Goal: Task Accomplishment & Management: Complete application form

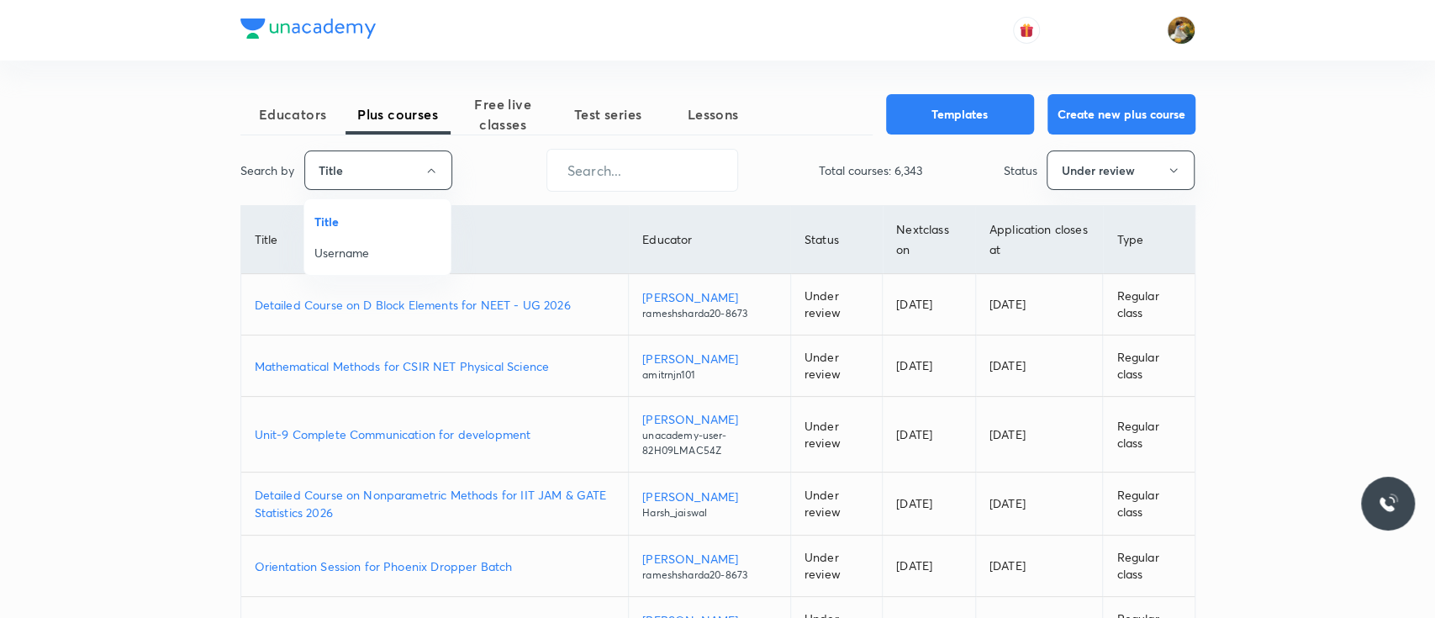
click at [411, 259] on span "Username" at bounding box center [377, 253] width 126 height 18
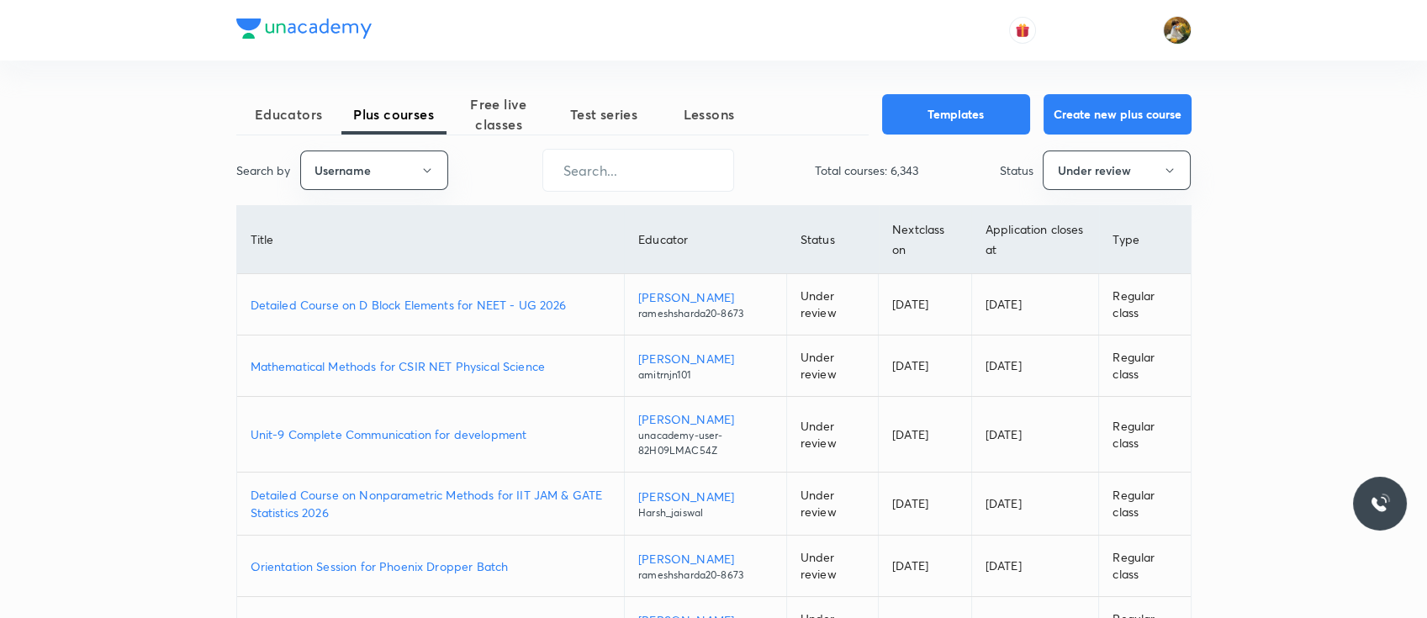
click at [478, 149] on div "Search by Username ​ Total courses: 6,343 Status Under review" at bounding box center [713, 170] width 955 height 43
click at [507, 97] on span "Free live classes" at bounding box center [498, 114] width 105 height 40
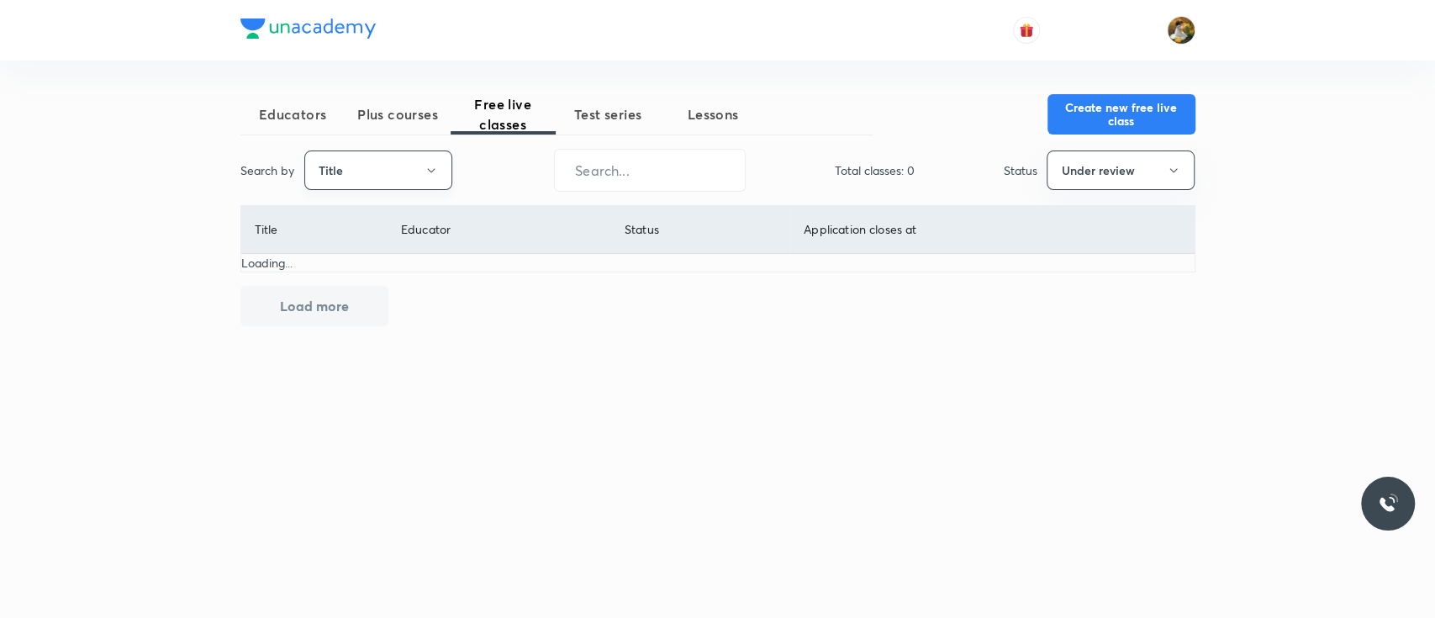
click at [377, 180] on button "Title" at bounding box center [378, 170] width 148 height 40
click at [409, 246] on span "Username" at bounding box center [377, 253] width 126 height 18
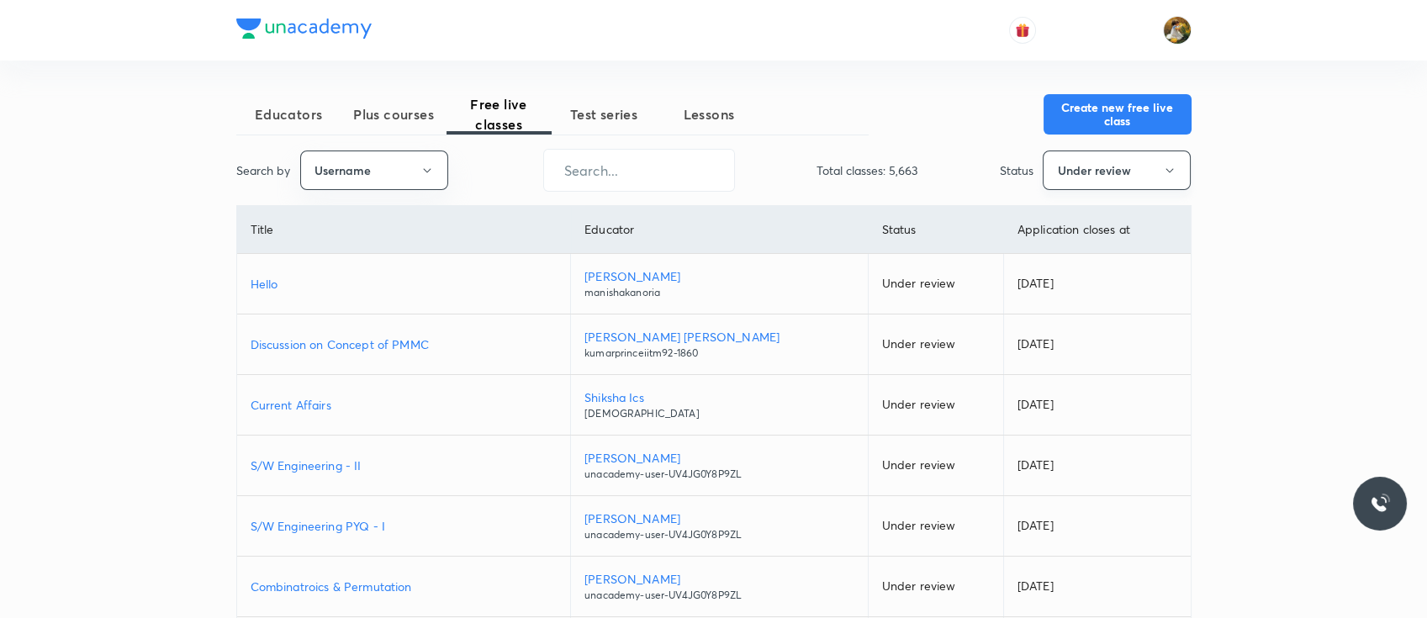
click at [1184, 178] on button "Under review" at bounding box center [1117, 170] width 148 height 40
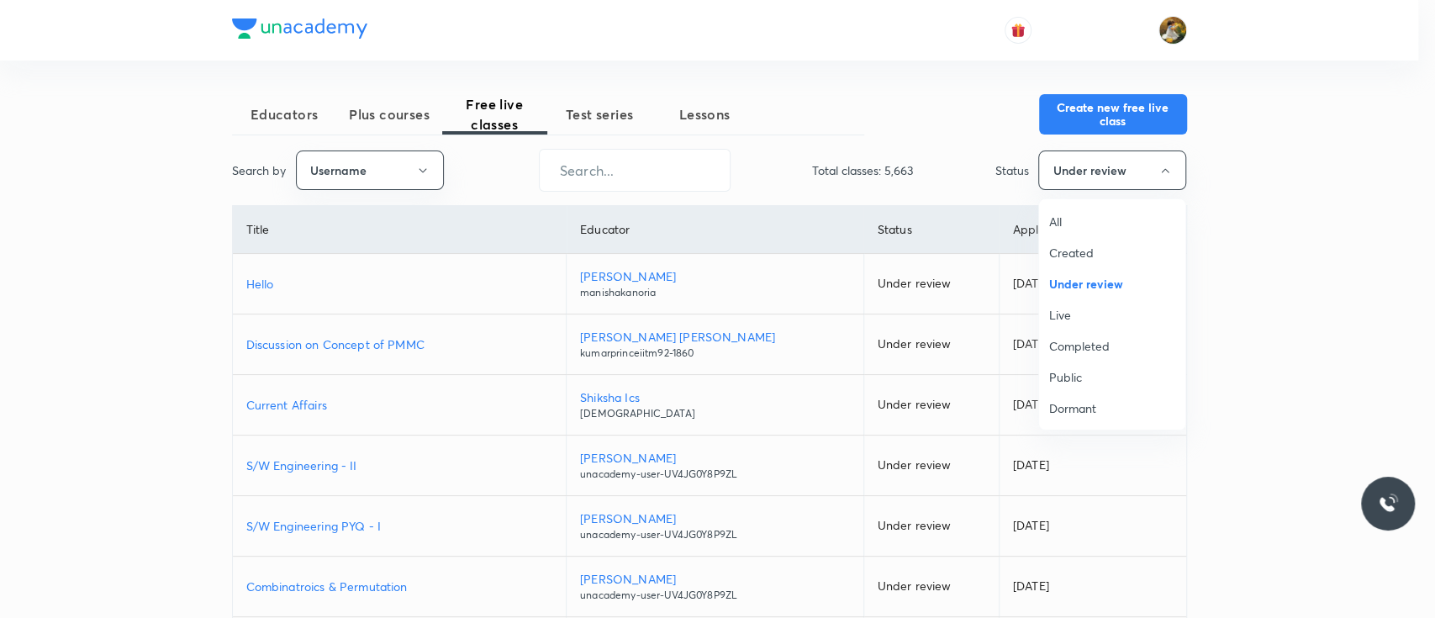
click at [1099, 222] on span "All" at bounding box center [1112, 222] width 126 height 18
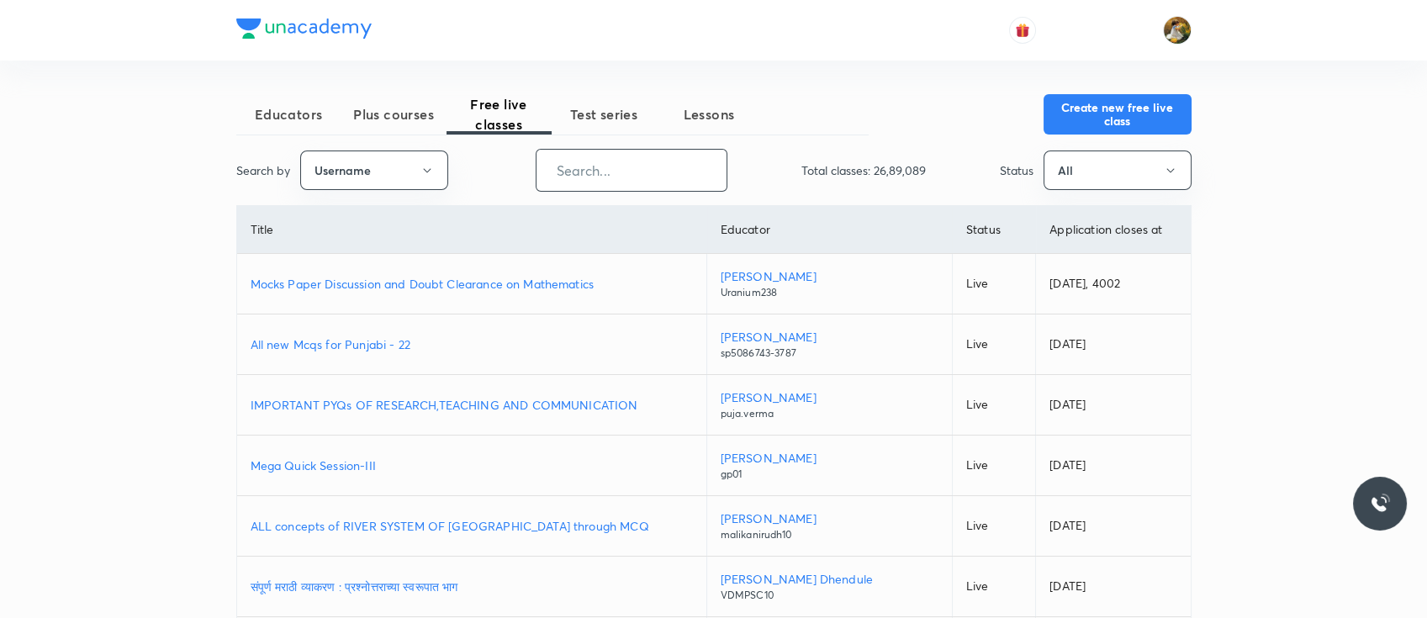
click at [571, 172] on input "text" at bounding box center [631, 170] width 190 height 43
paste input "unacademy-user-S4ZGVQ9HY3XD"
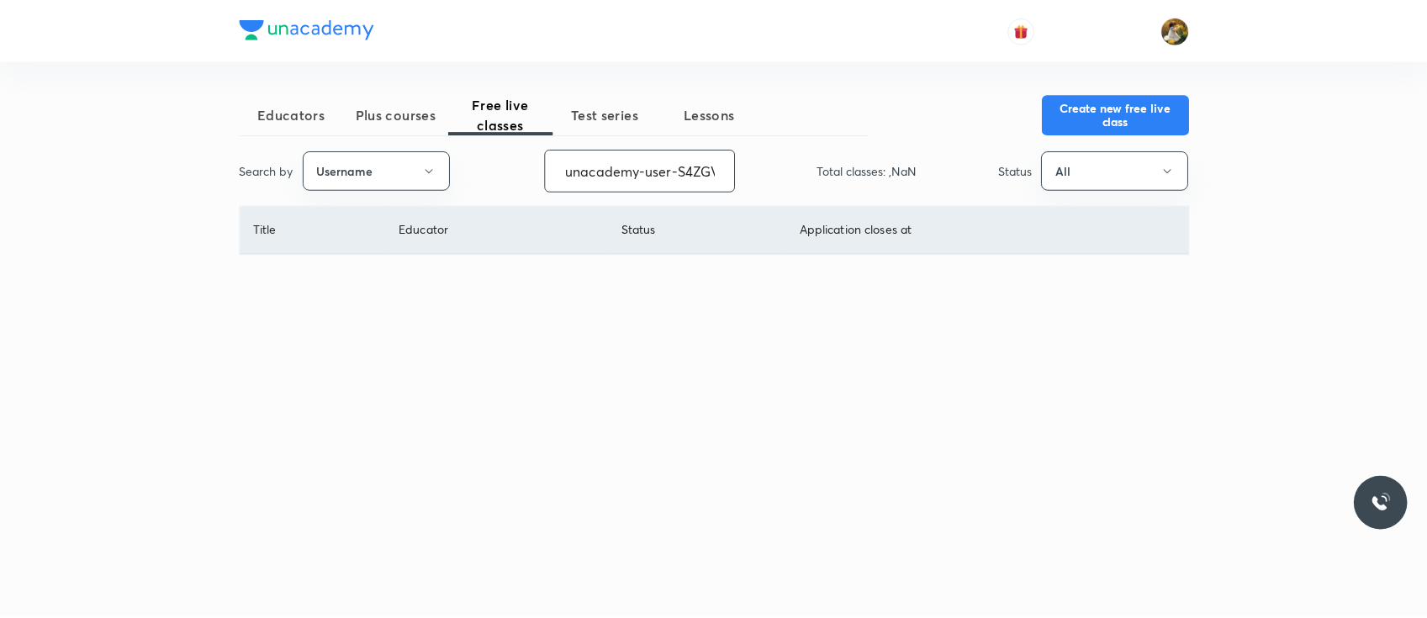
scroll to position [0, 72]
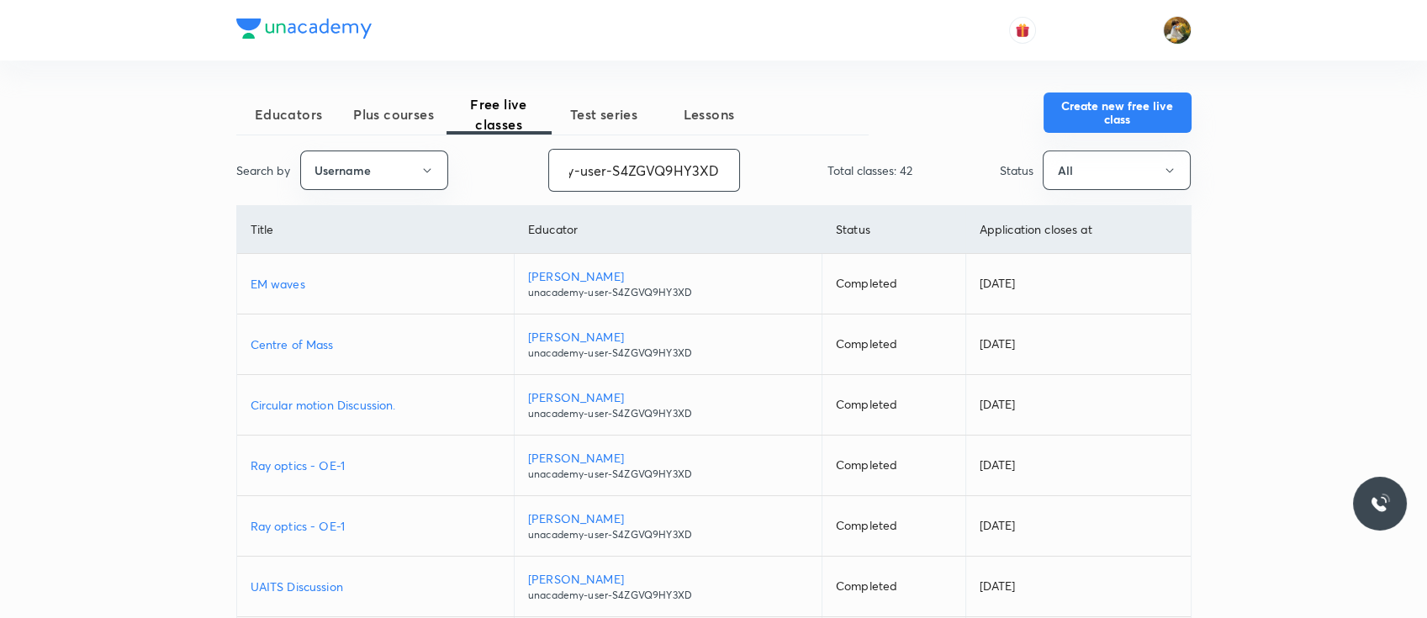
type input "unacademy-user-S4ZGVQ9HY3XD"
click at [1157, 109] on button "Create new free live class" at bounding box center [1117, 112] width 148 height 40
click at [279, 284] on p "EM waves" at bounding box center [376, 284] width 250 height 18
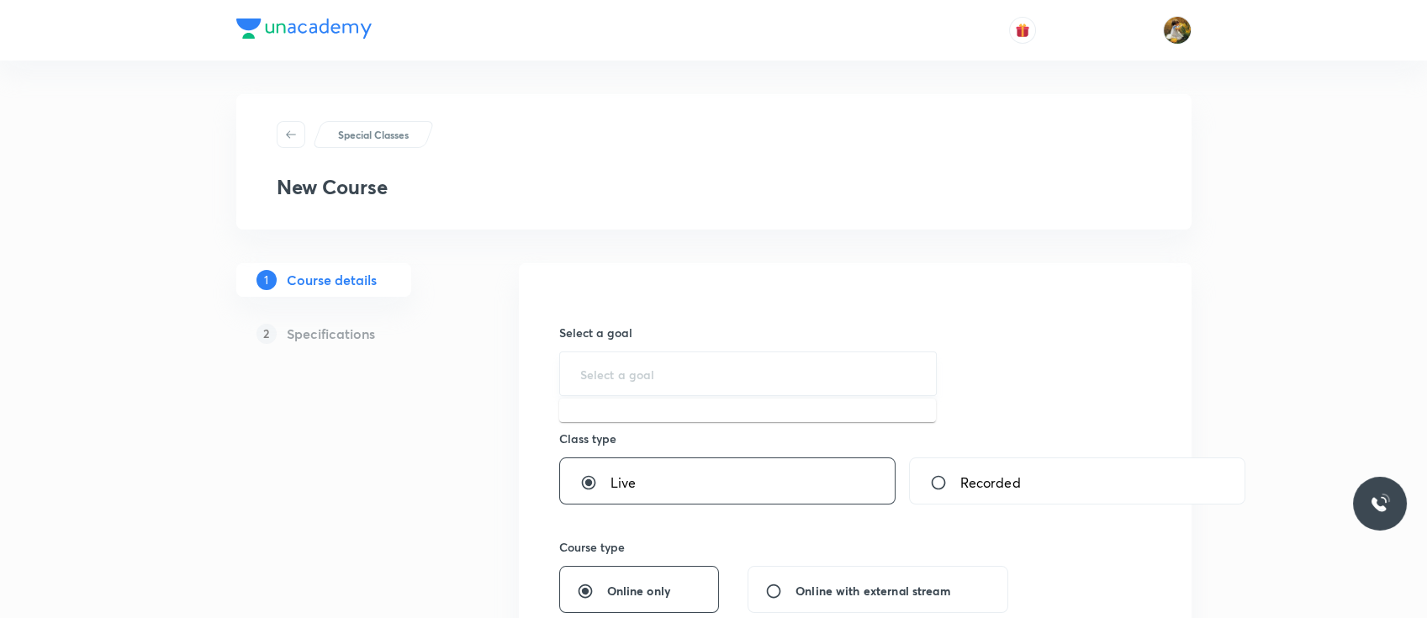
click at [682, 370] on input "text" at bounding box center [748, 374] width 336 height 16
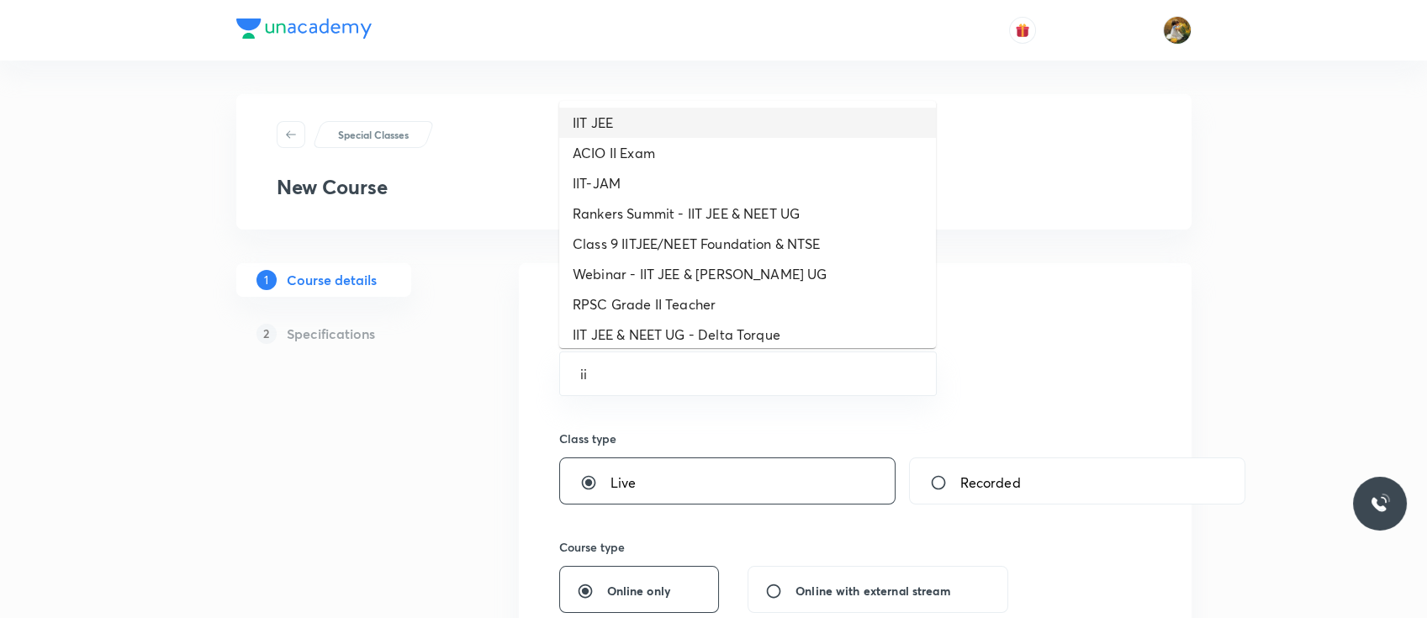
click at [683, 134] on li "IIT JEE" at bounding box center [747, 123] width 377 height 30
type input "IIT JEE"
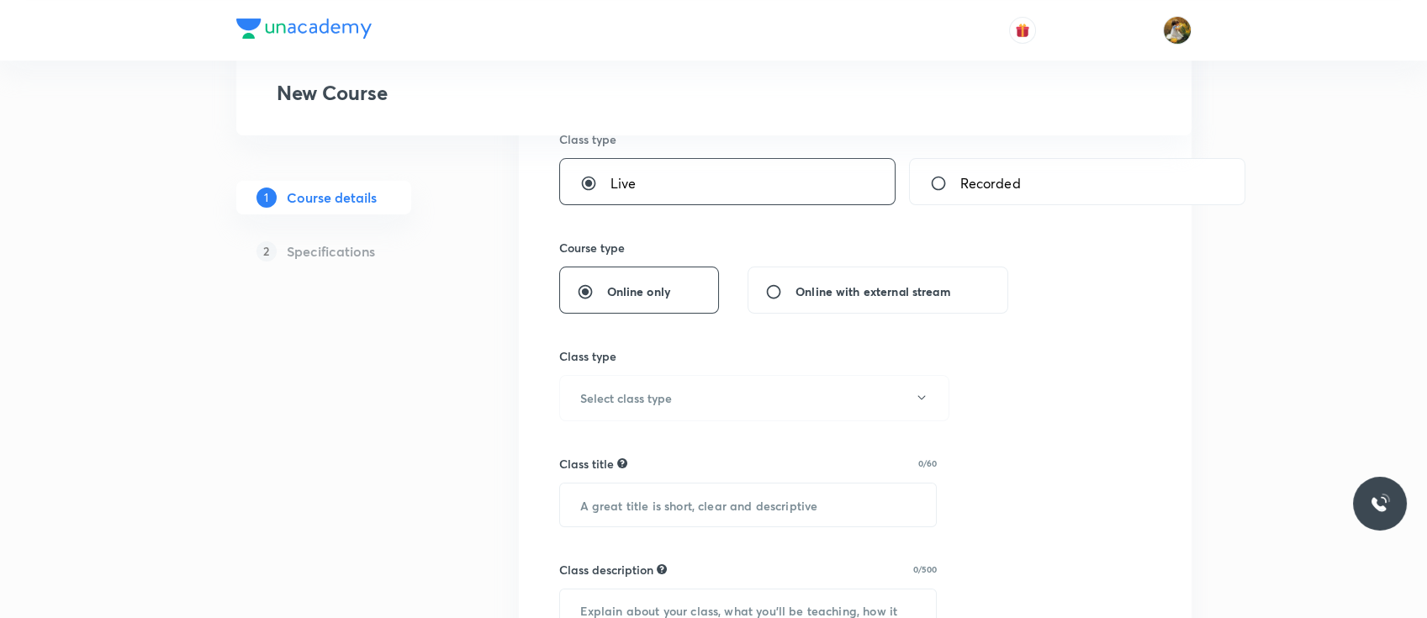
scroll to position [329, 0]
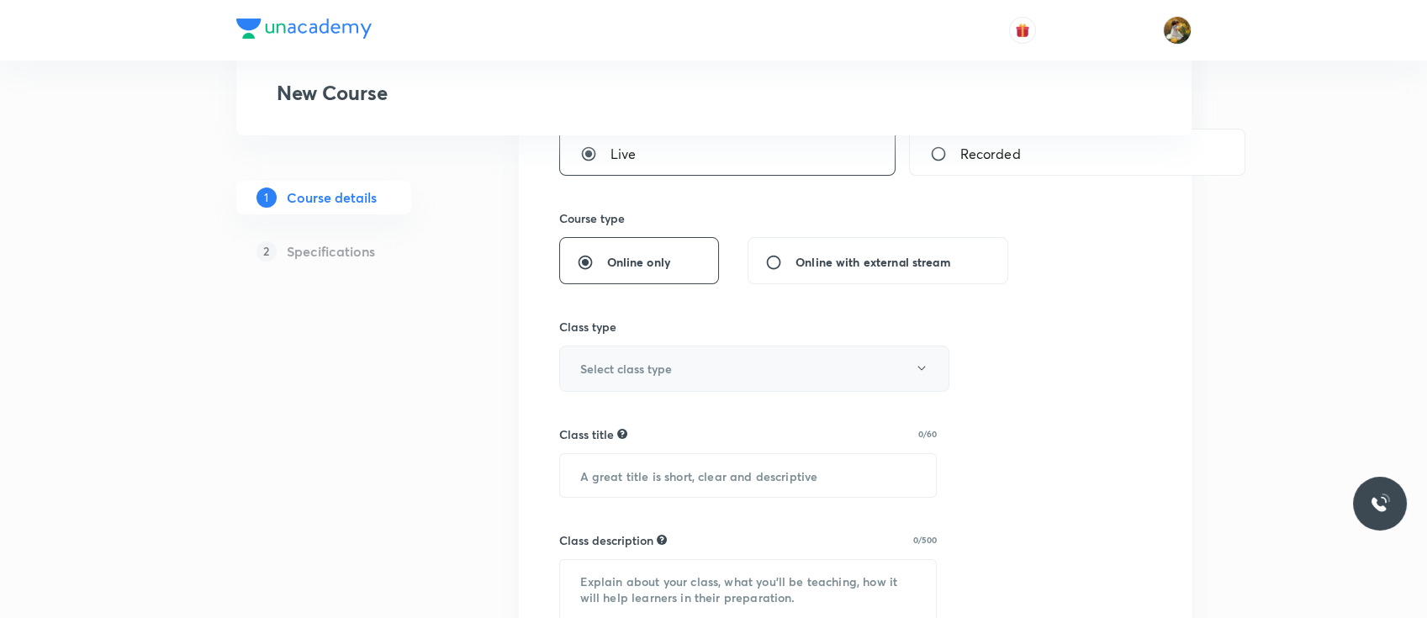
click at [702, 355] on button "Select class type" at bounding box center [754, 369] width 390 height 46
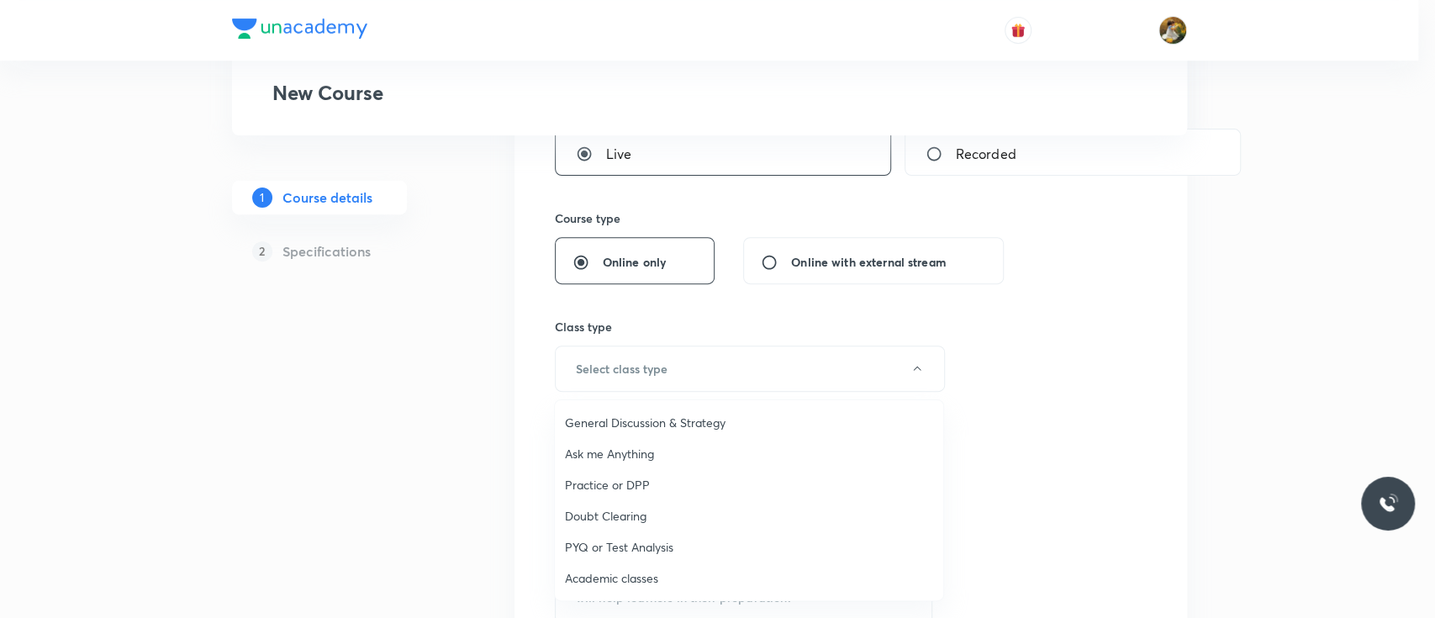
click at [612, 578] on span "Academic classes" at bounding box center [749, 578] width 368 height 18
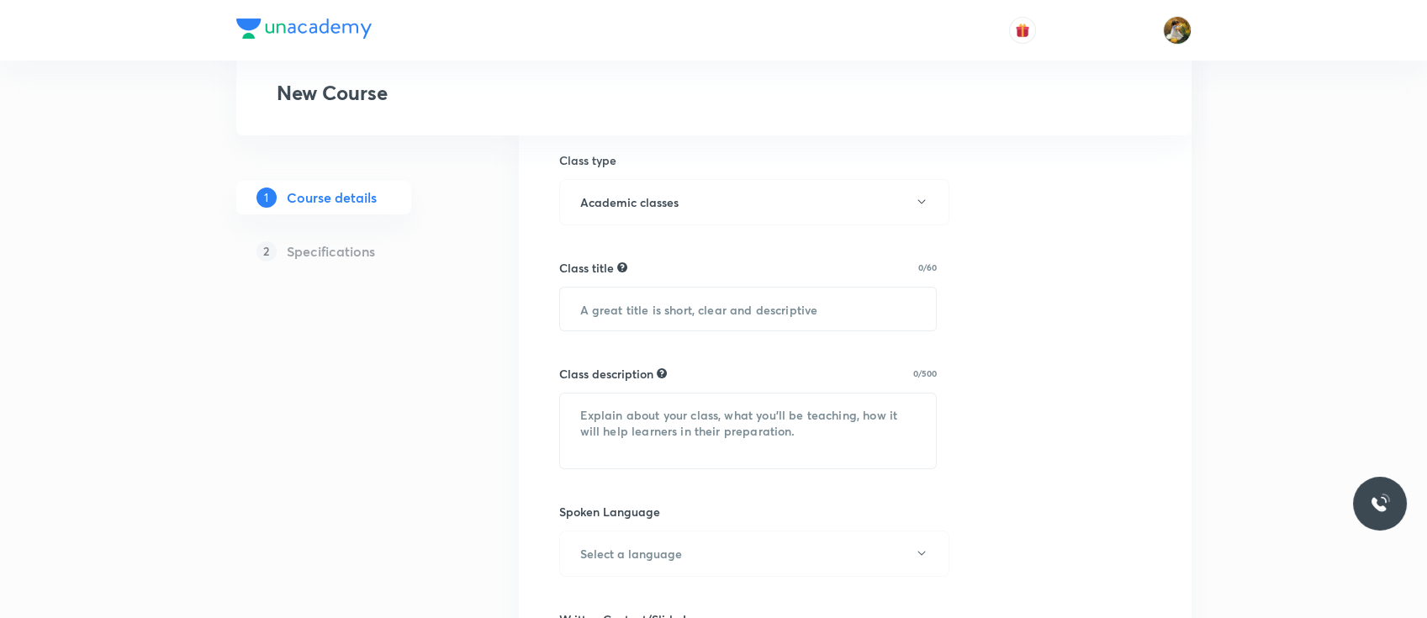
scroll to position [575, 0]
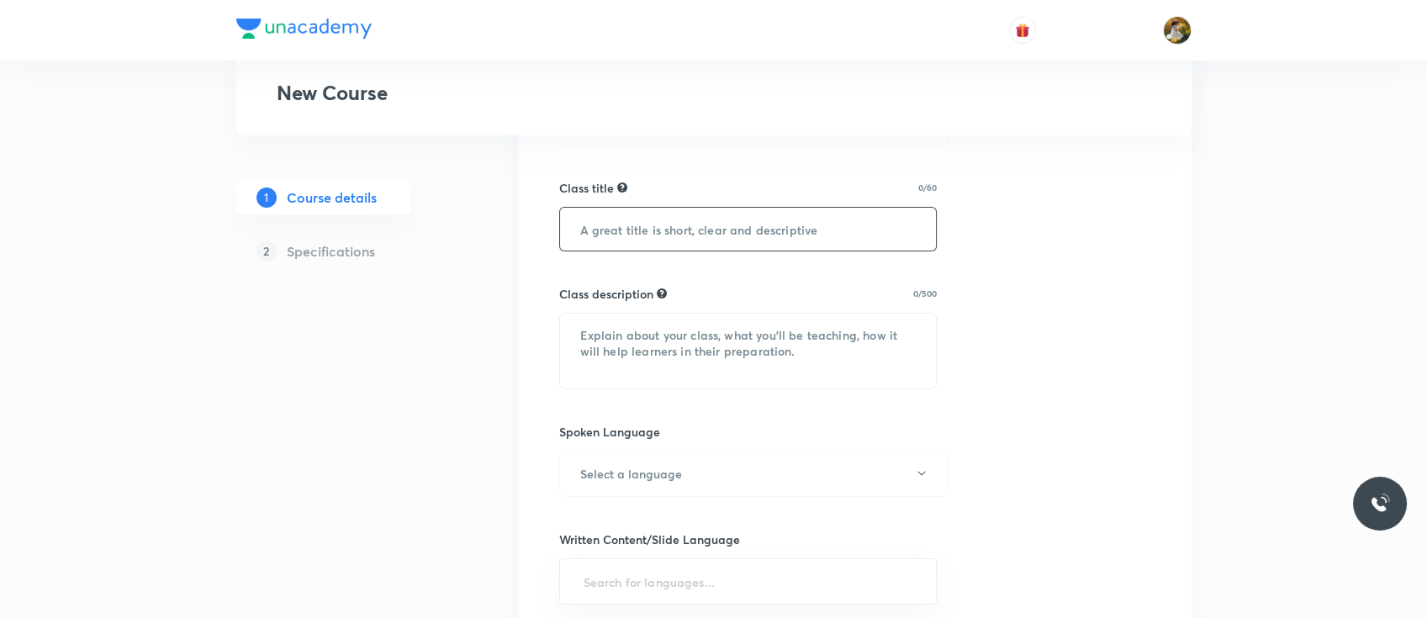
click at [703, 226] on input "text" at bounding box center [748, 229] width 377 height 43
click at [703, 226] on input "minor 9 test discussion common" at bounding box center [748, 229] width 377 height 43
type input "minor 9 test discussion"
click at [599, 396] on div "Select a goal IIT JEE ​ Class type Live Recorded Course type Online only Online…" at bounding box center [855, 416] width 592 height 1402
click at [636, 332] on textarea at bounding box center [748, 351] width 377 height 75
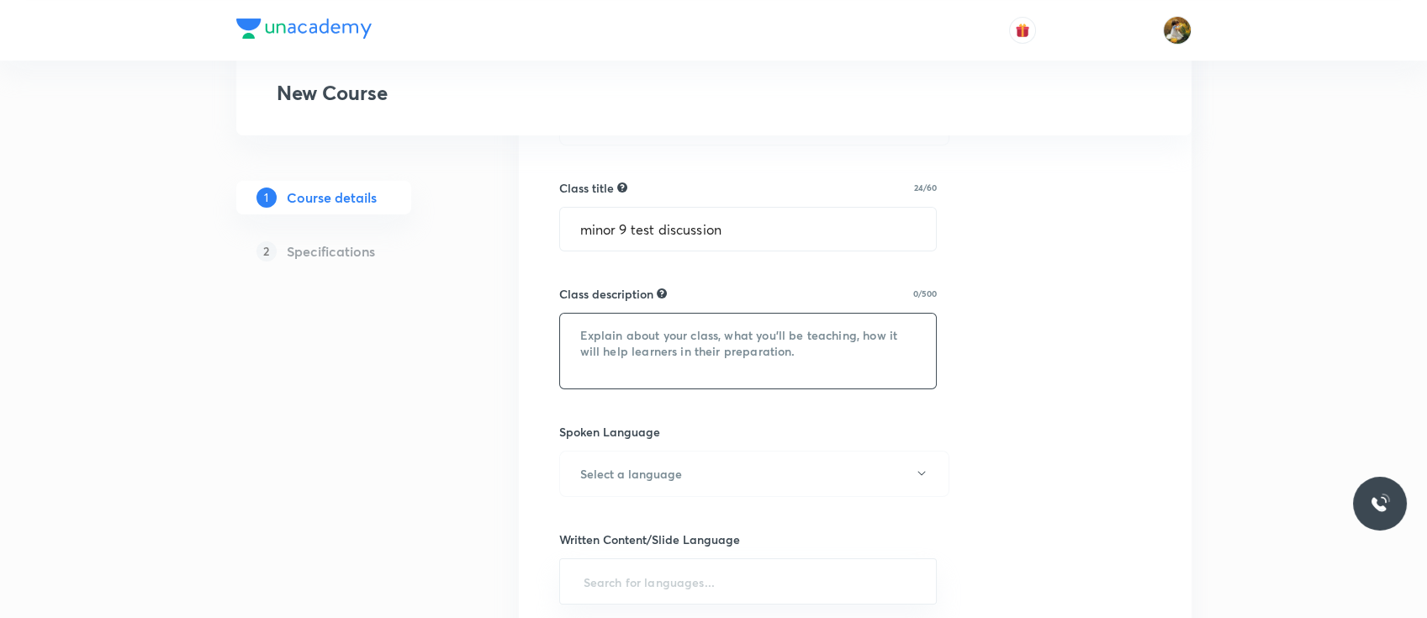
paste textarea ""In this course, [PERSON_NAME] will provide in-depth knowledge of Physics. The …"
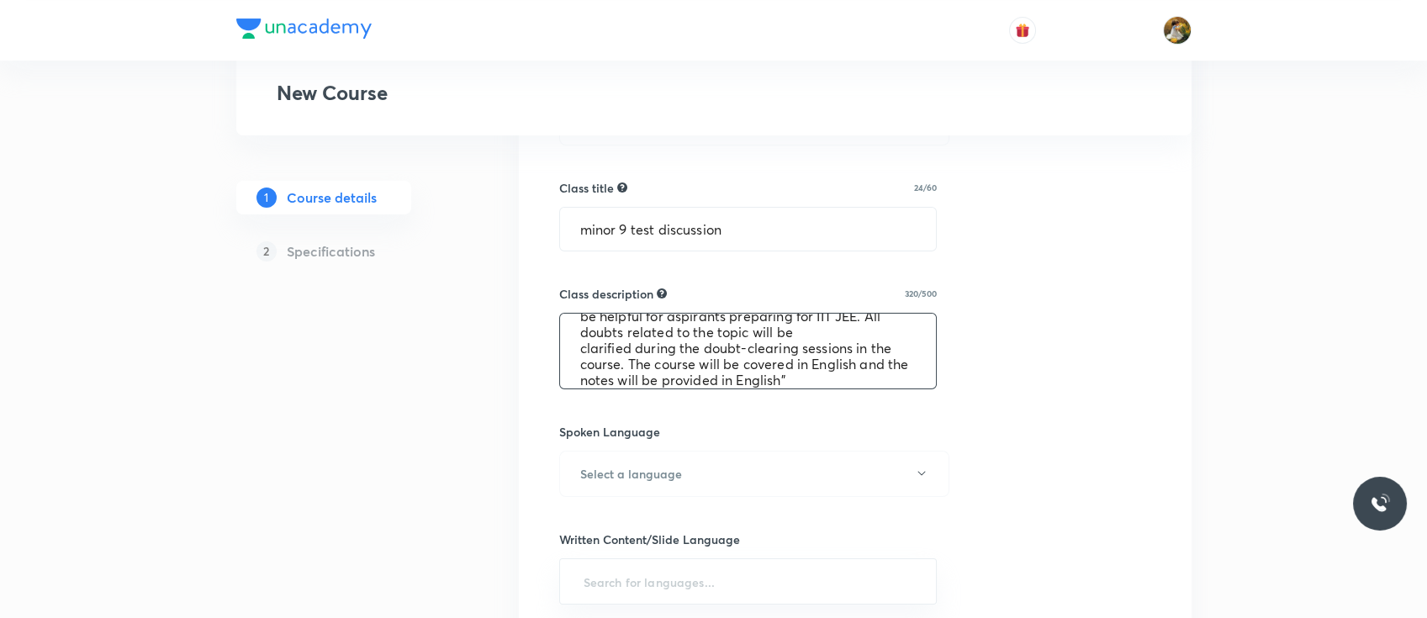
scroll to position [64, 0]
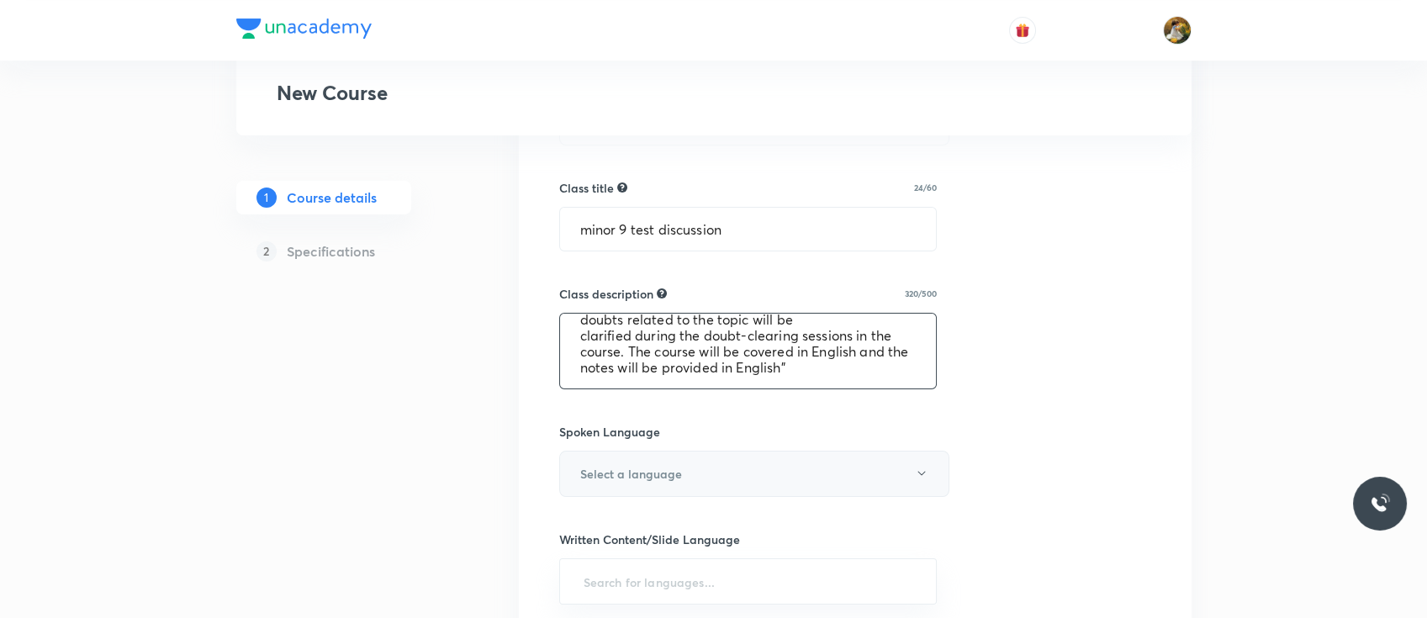
type textarea ""In this course, [PERSON_NAME] will provide in-depth knowledge of Physics. The …"
click at [647, 475] on h6 "Select a language" at bounding box center [631, 474] width 102 height 18
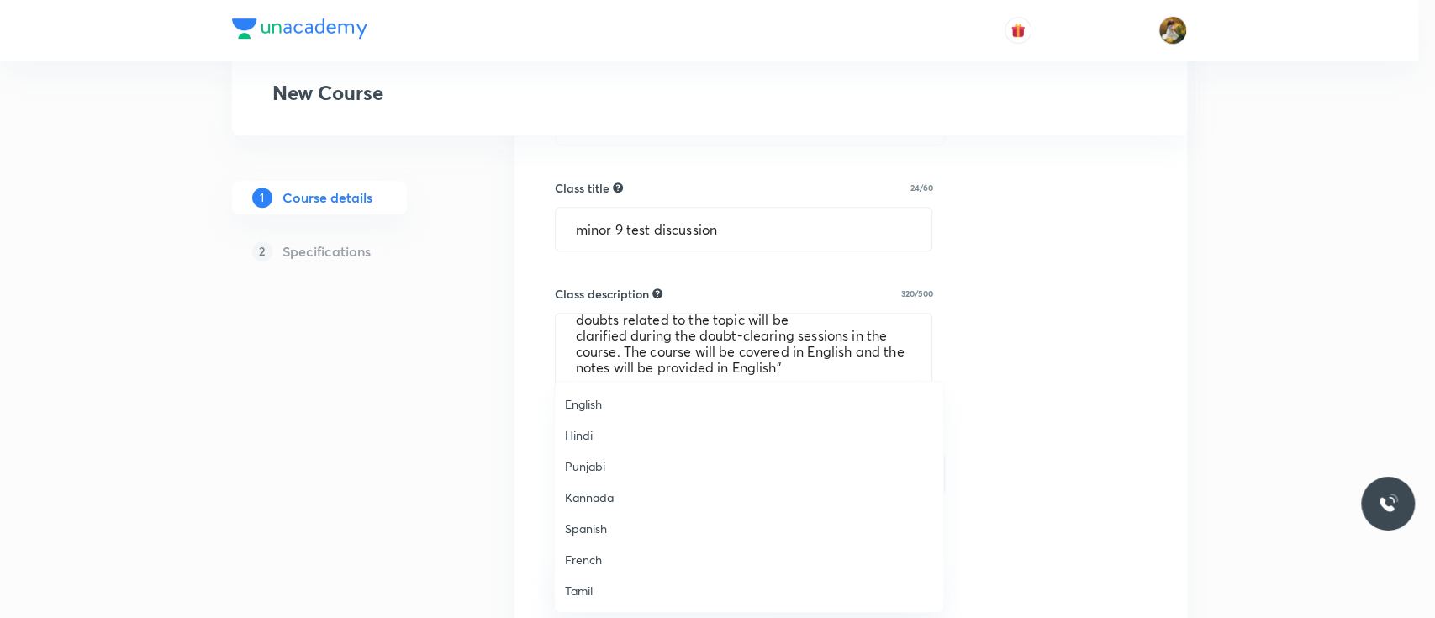
click at [591, 393] on li "English" at bounding box center [749, 403] width 388 height 31
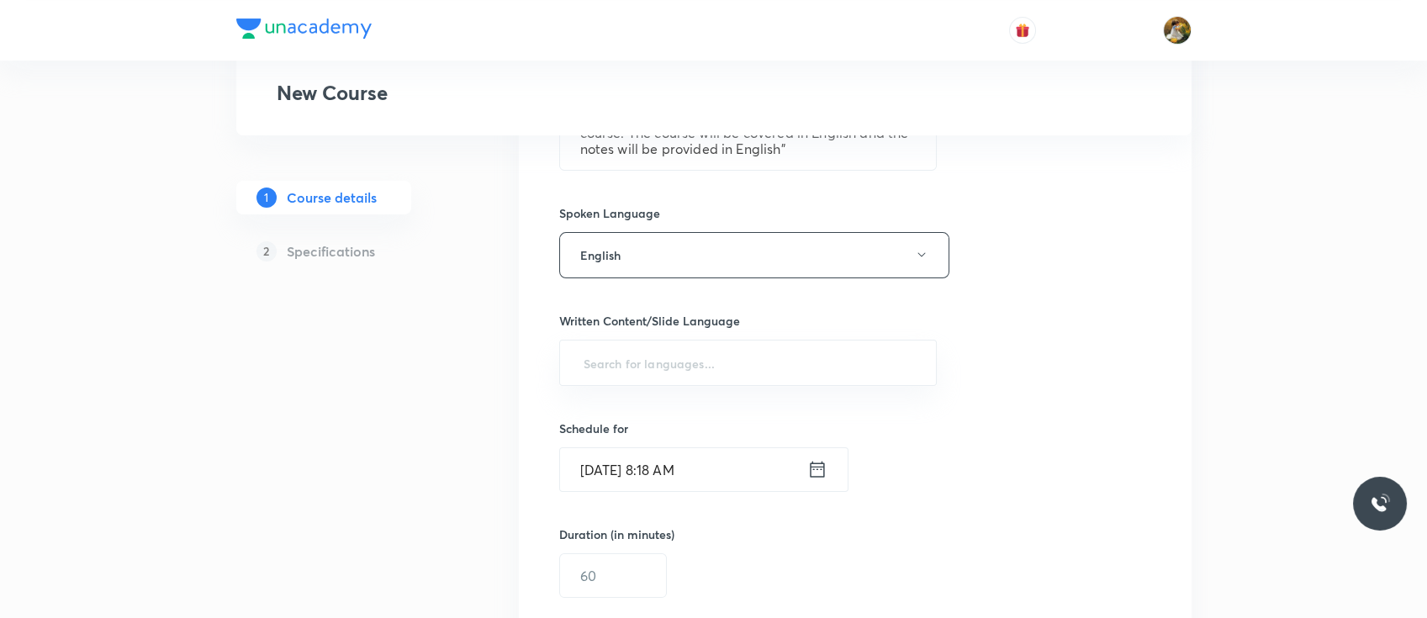
scroll to position [852, 0]
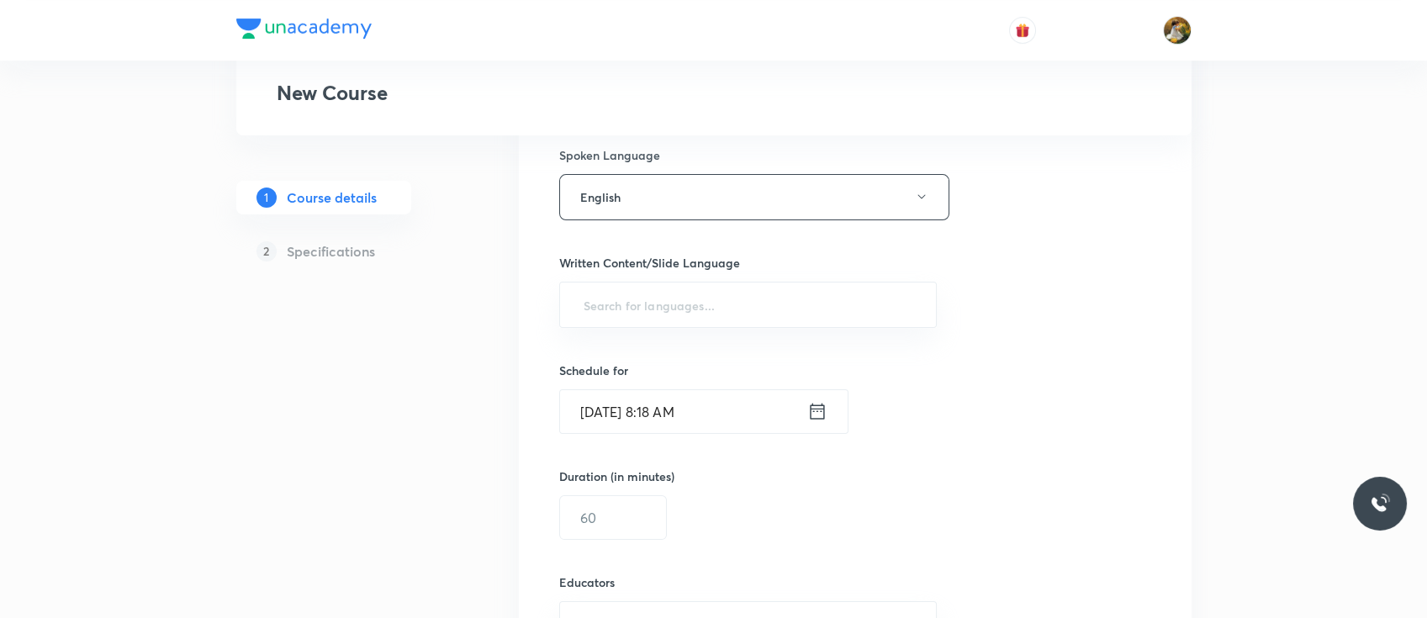
click at [658, 328] on div "Select a goal IIT JEE ​ Class type Live Recorded Course type Online only Online…" at bounding box center [855, 139] width 592 height 1402
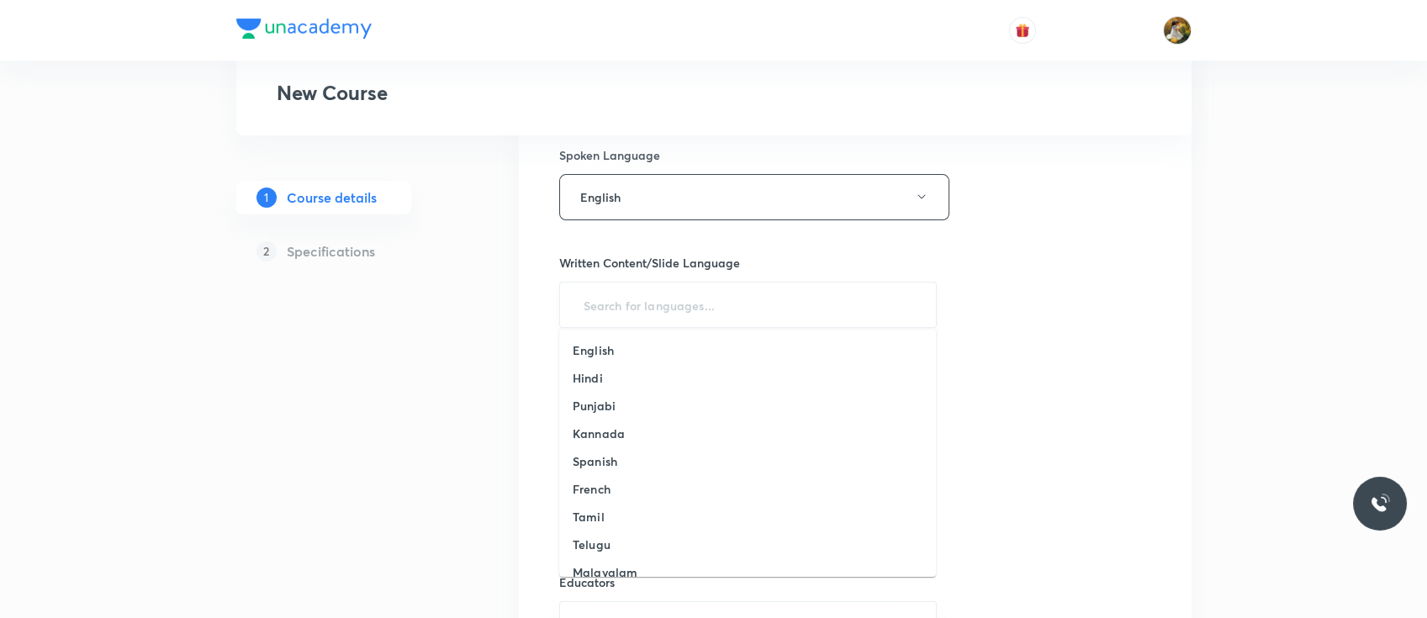
click at [668, 314] on input "text" at bounding box center [748, 304] width 336 height 31
click at [616, 353] on li "English" at bounding box center [747, 350] width 377 height 28
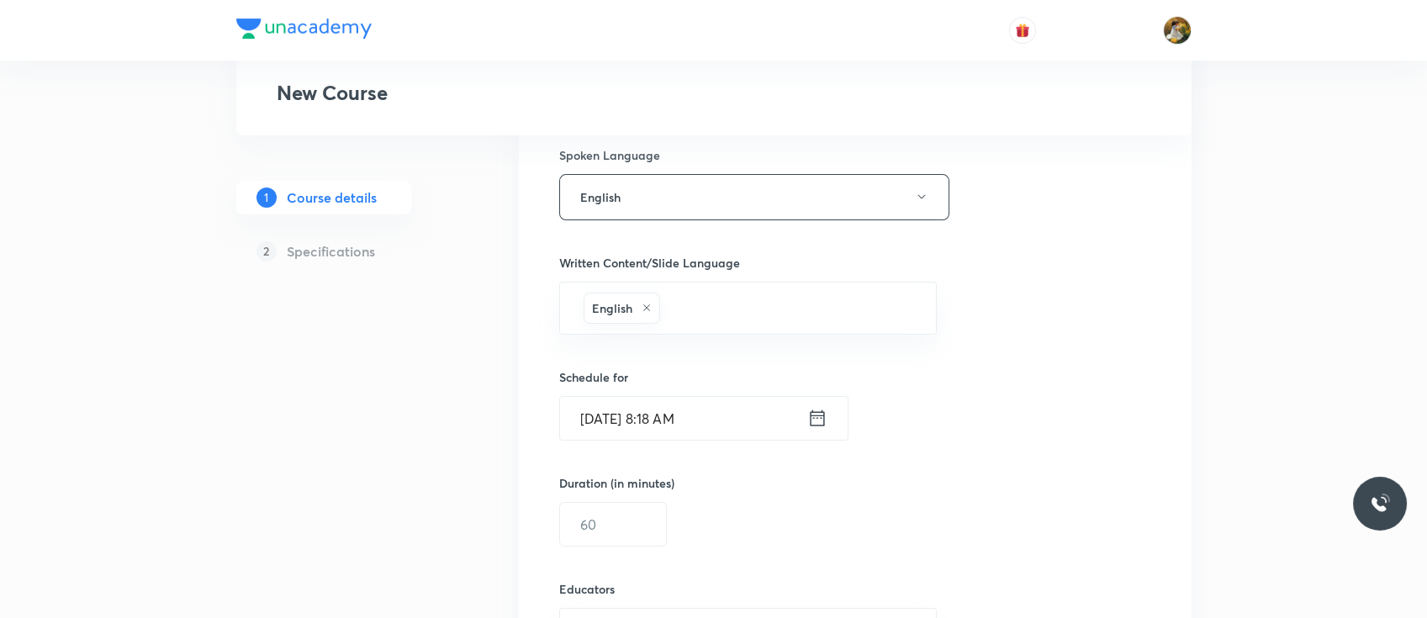
click at [618, 420] on input "Oct 8, 2025, 8:18 AM" at bounding box center [683, 418] width 247 height 43
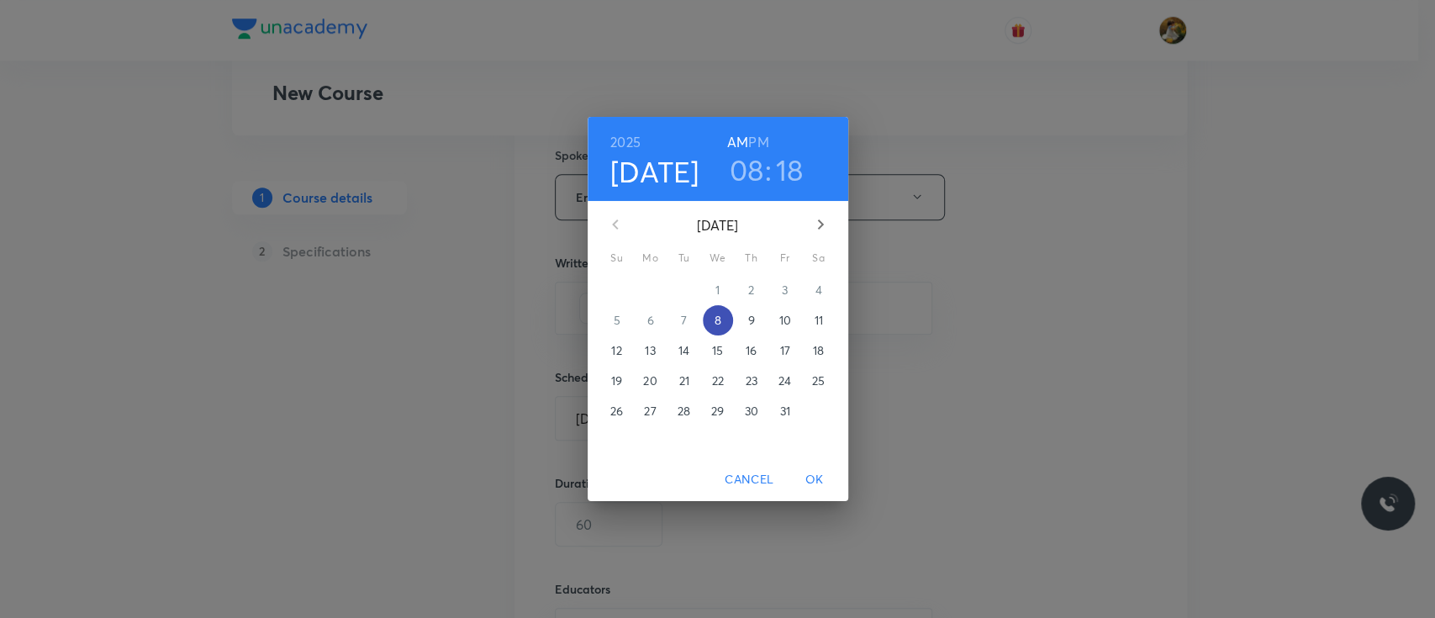
click at [726, 315] on span "8" at bounding box center [718, 320] width 30 height 17
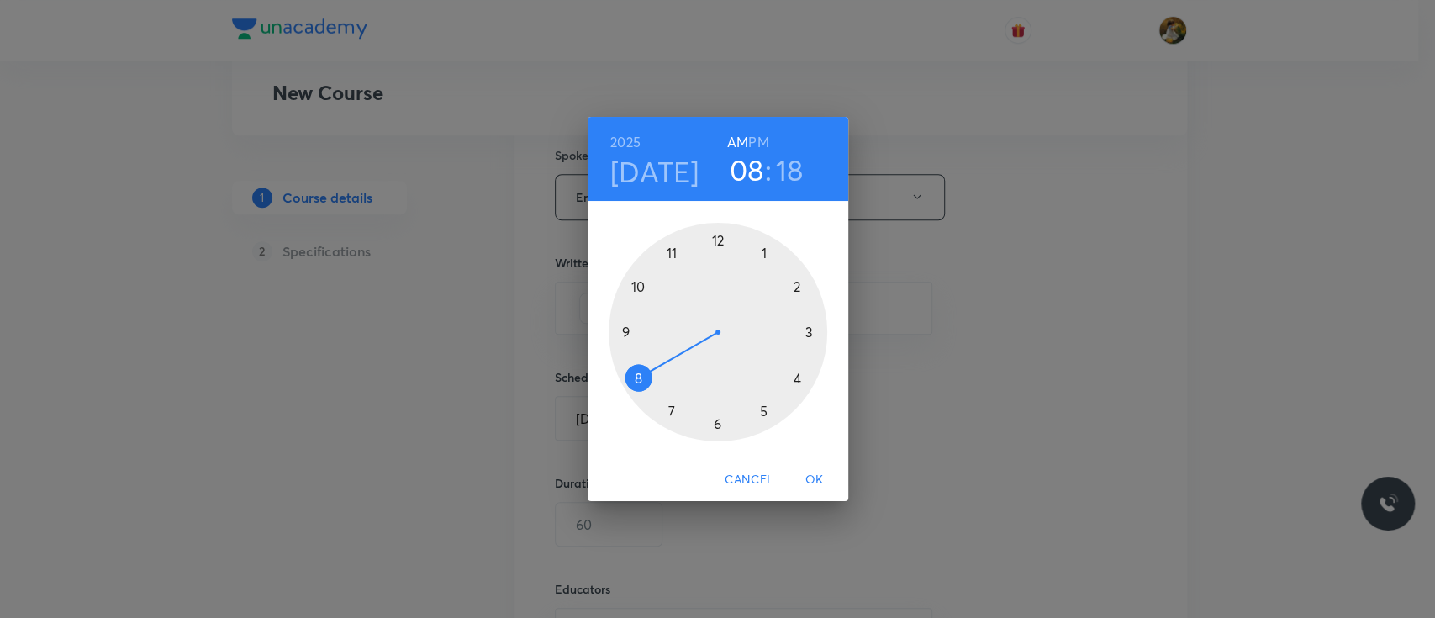
click at [807, 338] on div at bounding box center [718, 332] width 219 height 219
click at [719, 234] on div at bounding box center [718, 332] width 219 height 219
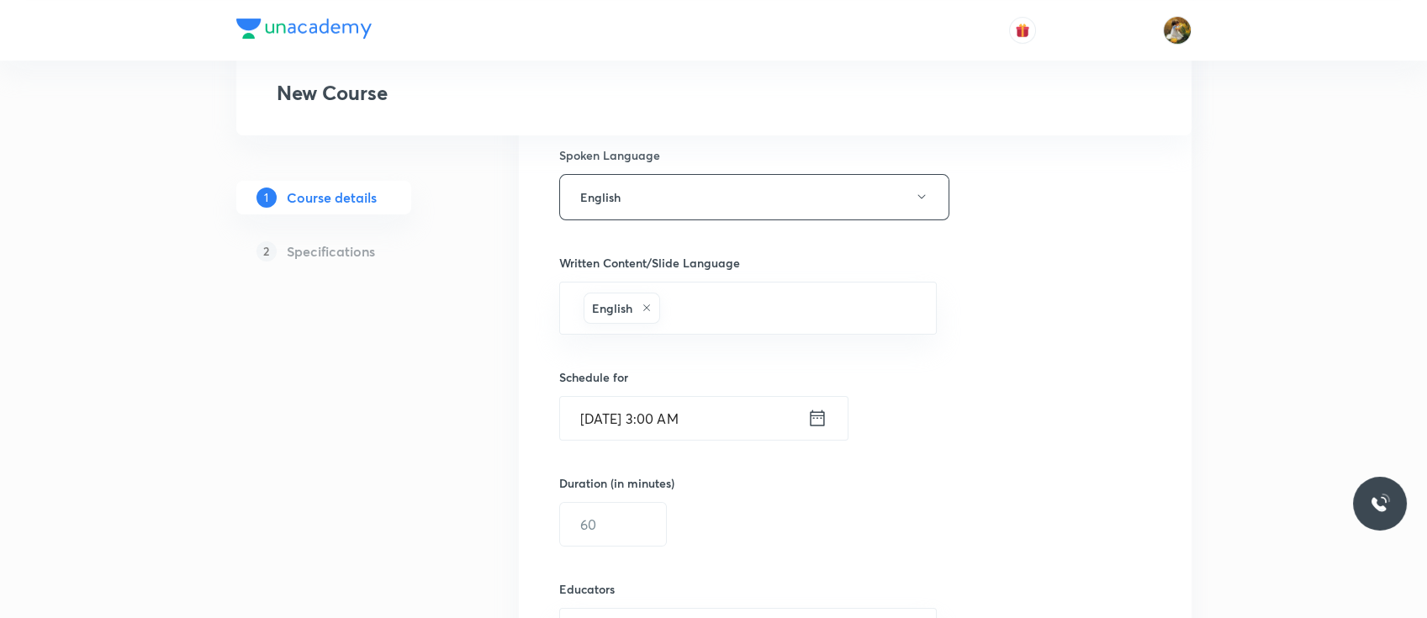
click at [821, 415] on icon at bounding box center [817, 418] width 20 height 24
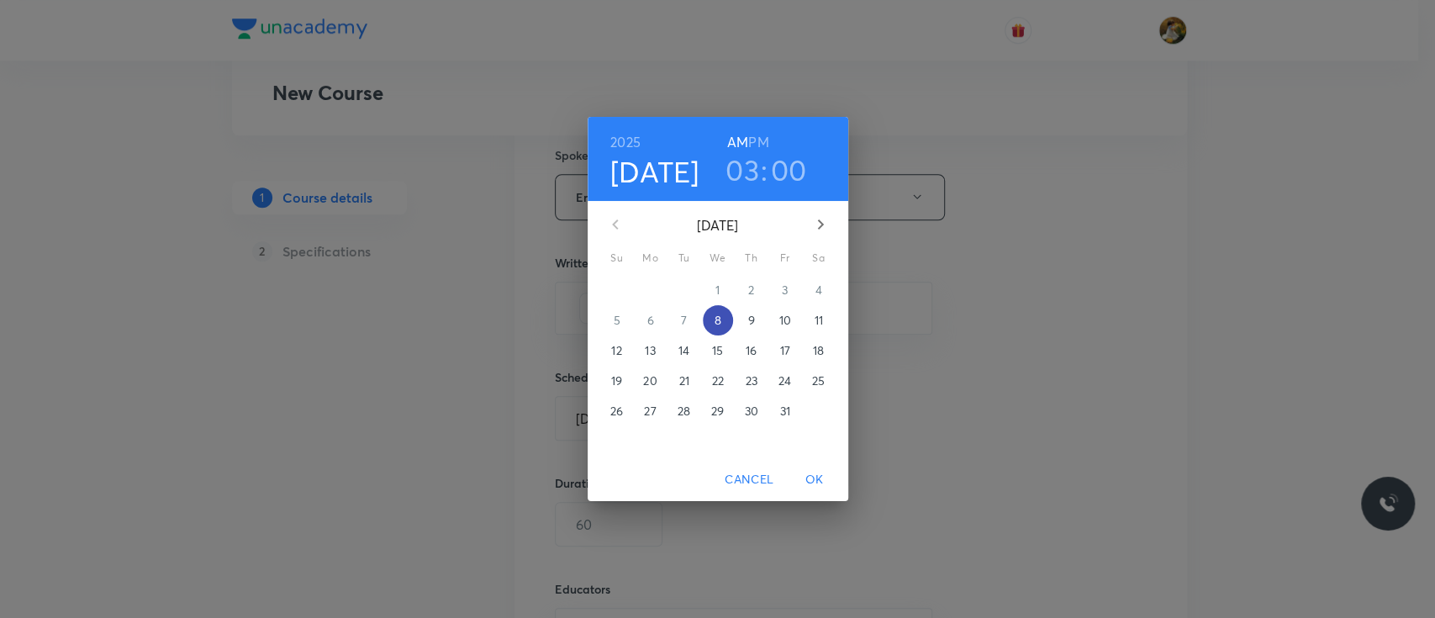
click at [717, 325] on p "8" at bounding box center [717, 320] width 7 height 17
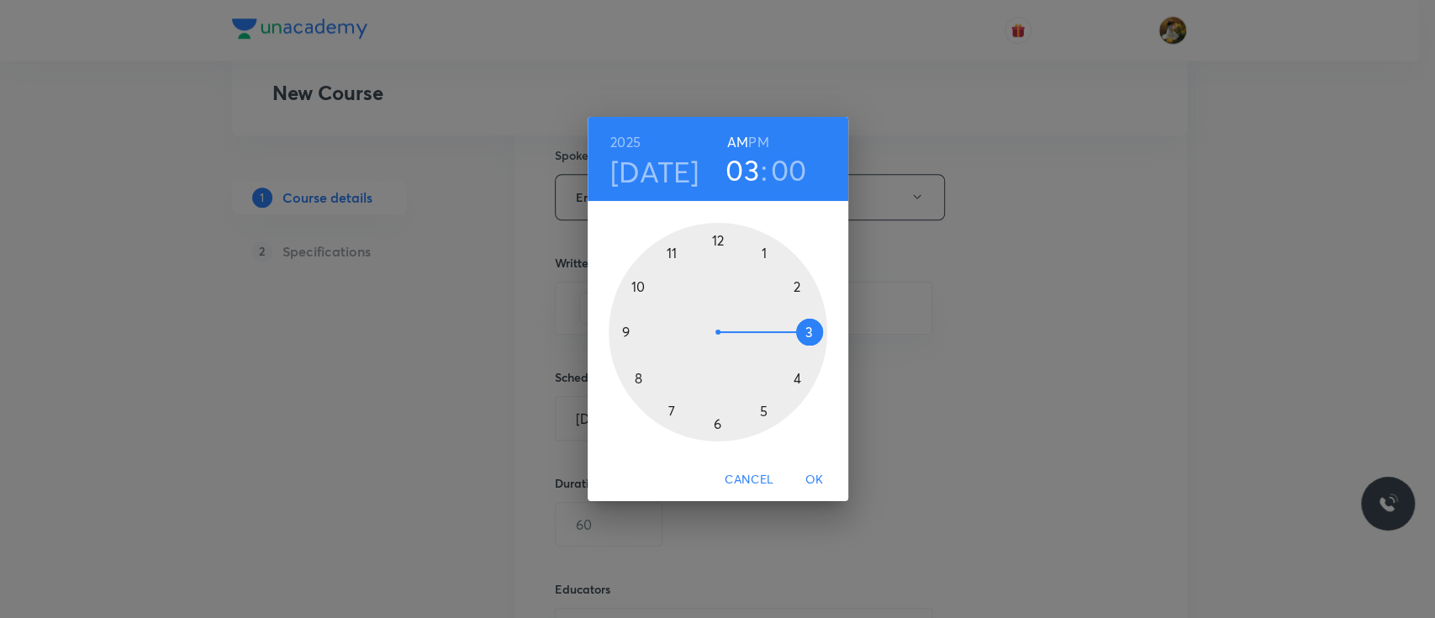
click at [809, 327] on div at bounding box center [718, 332] width 219 height 219
click at [760, 137] on h6 "PM" at bounding box center [758, 142] width 20 height 24
click at [720, 240] on div at bounding box center [718, 332] width 219 height 219
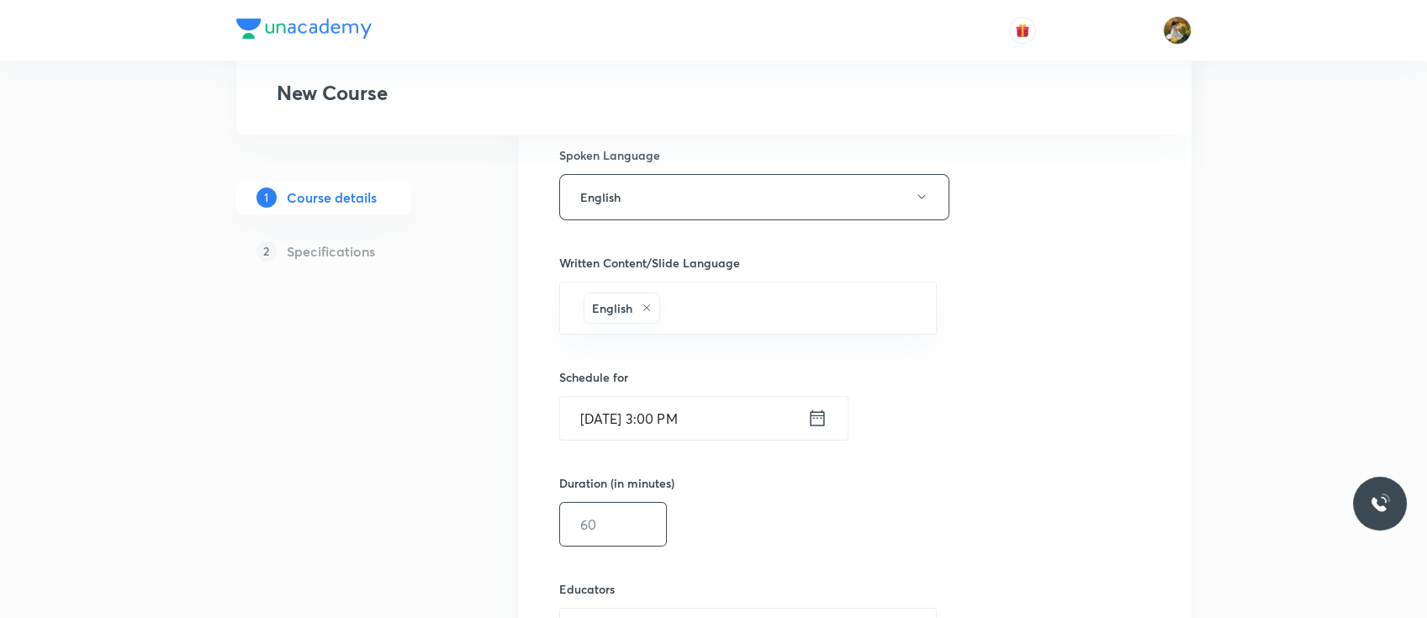
click at [638, 531] on input "text" at bounding box center [613, 524] width 106 height 43
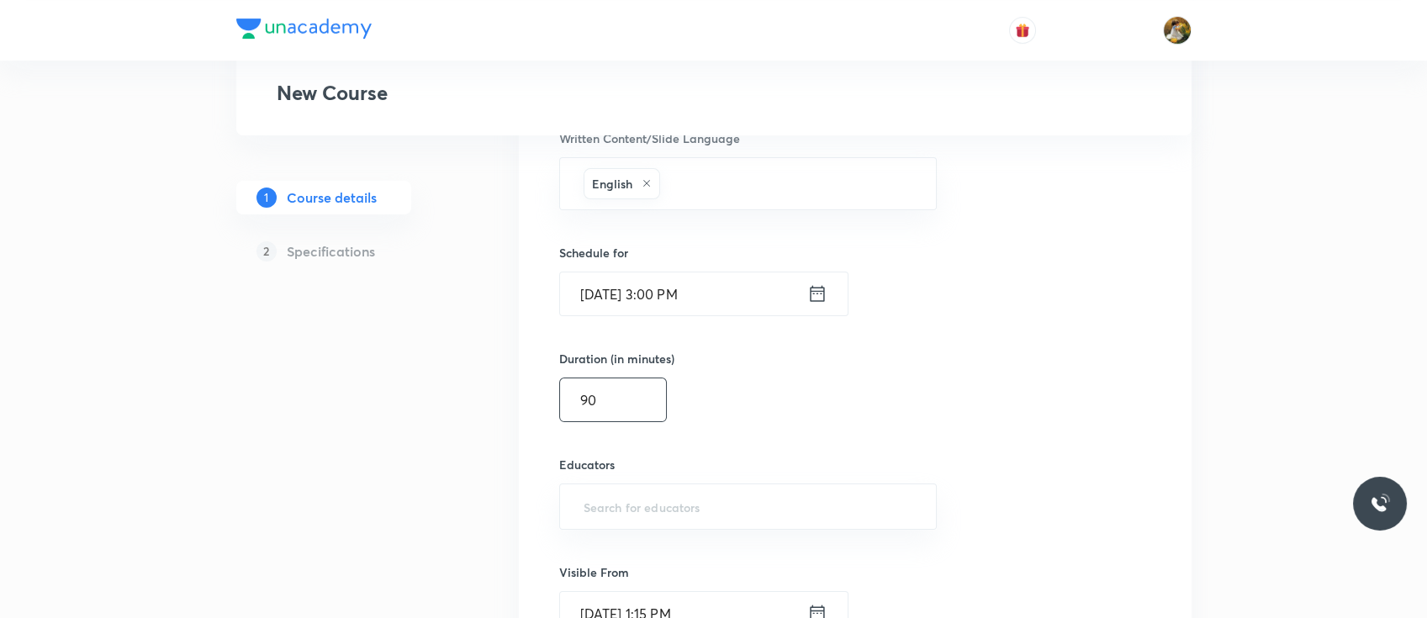
scroll to position [1038, 0]
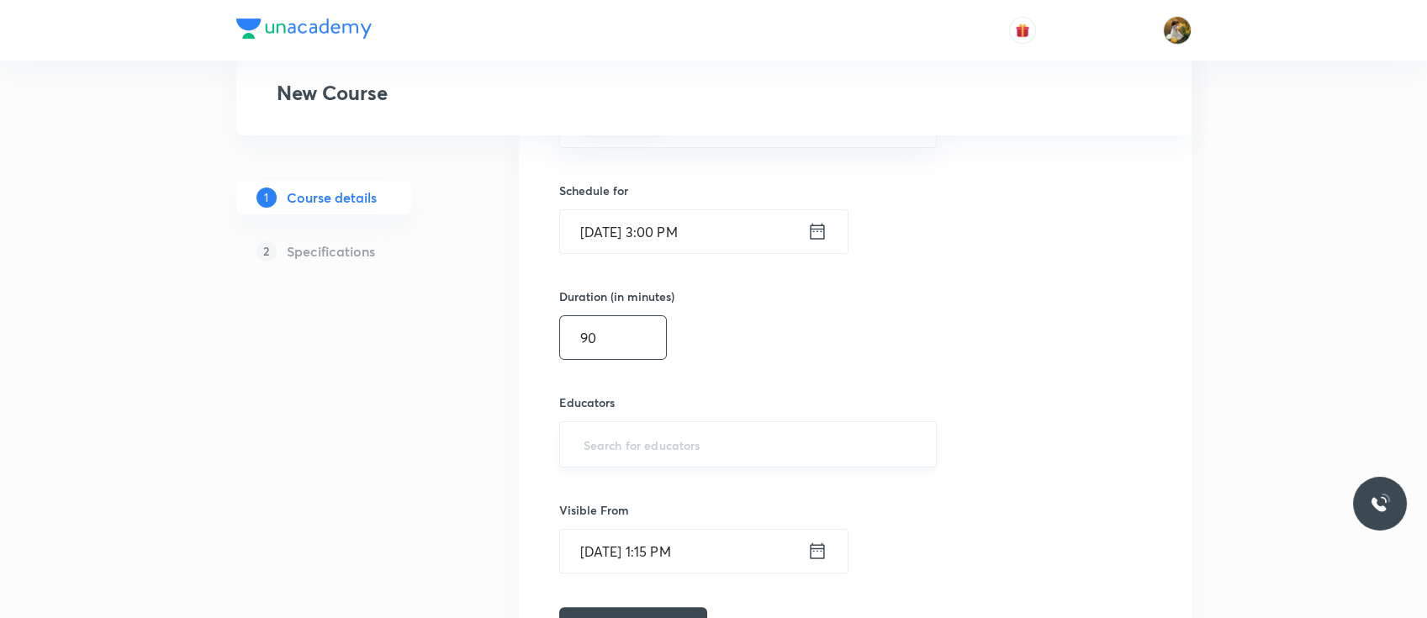
type input "90"
click at [633, 445] on input "text" at bounding box center [748, 444] width 336 height 31
paste input "unacademy-user-S4ZGVQ9HY3XD"
type input "unacademy-user-S4ZGVQ9HY3XD"
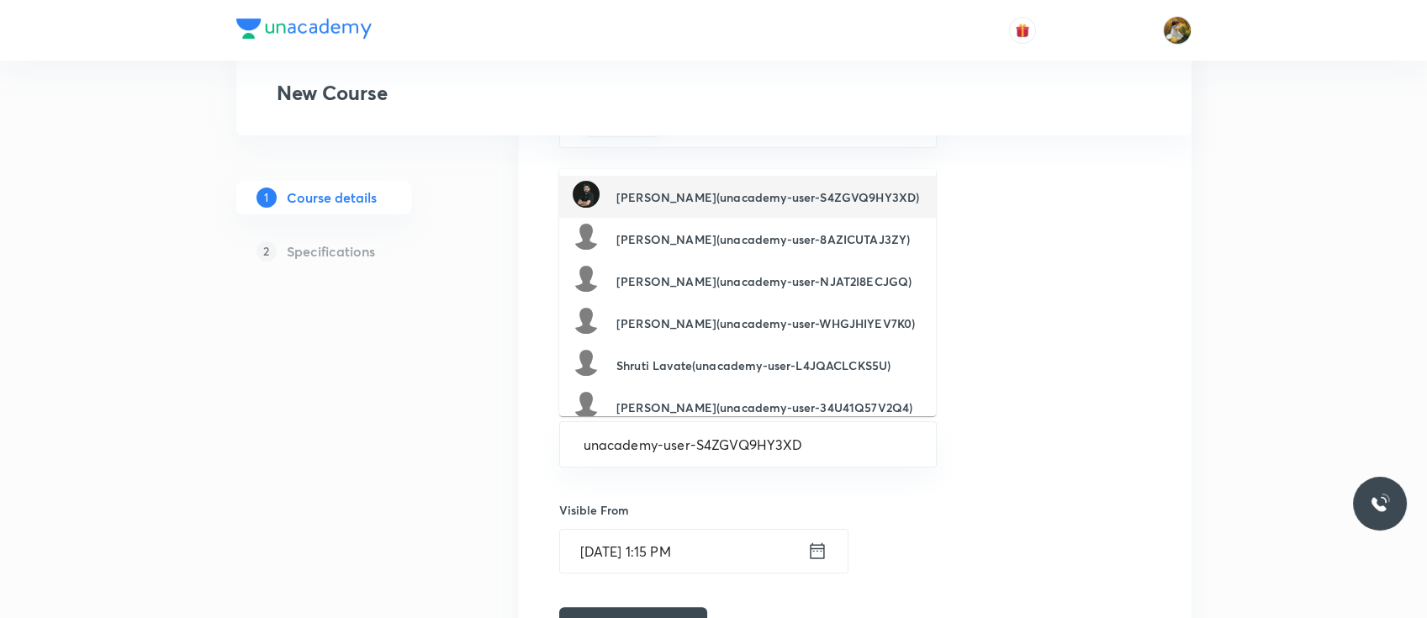
click at [673, 188] on h6 "Deepansh Arora(unacademy-user-S4ZGVQ9HY3XD)" at bounding box center [767, 197] width 303 height 18
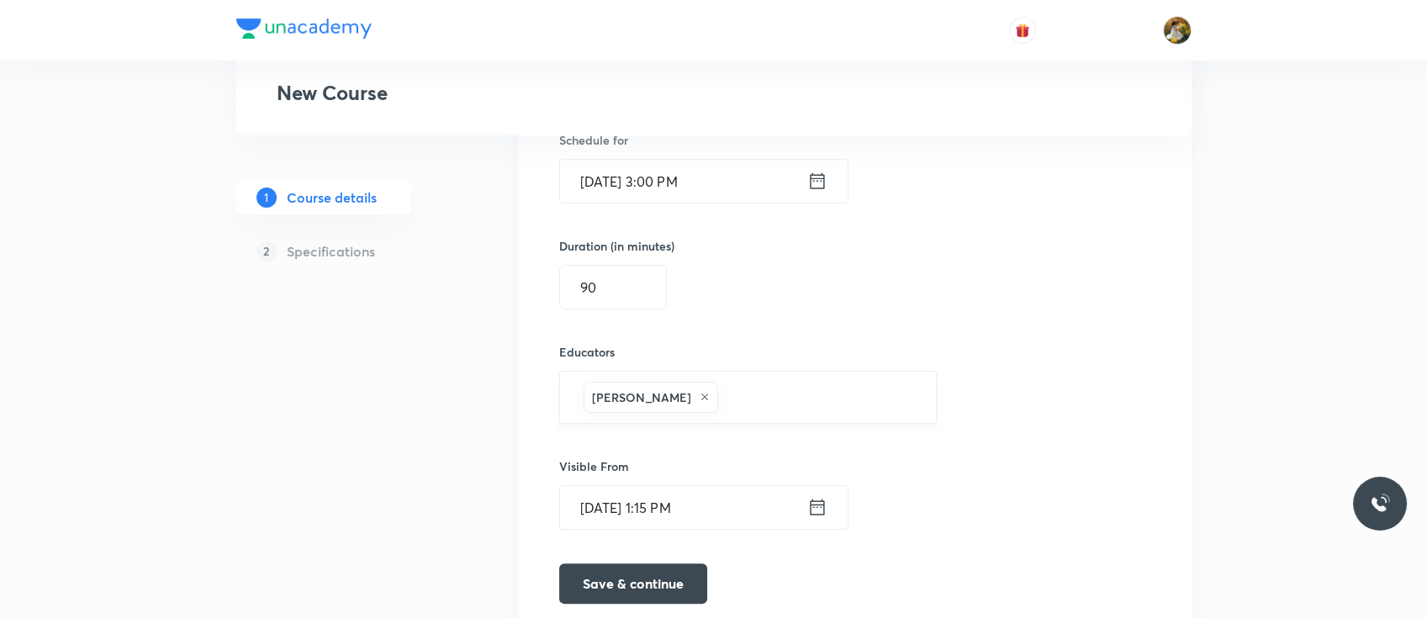
scroll to position [1165, 0]
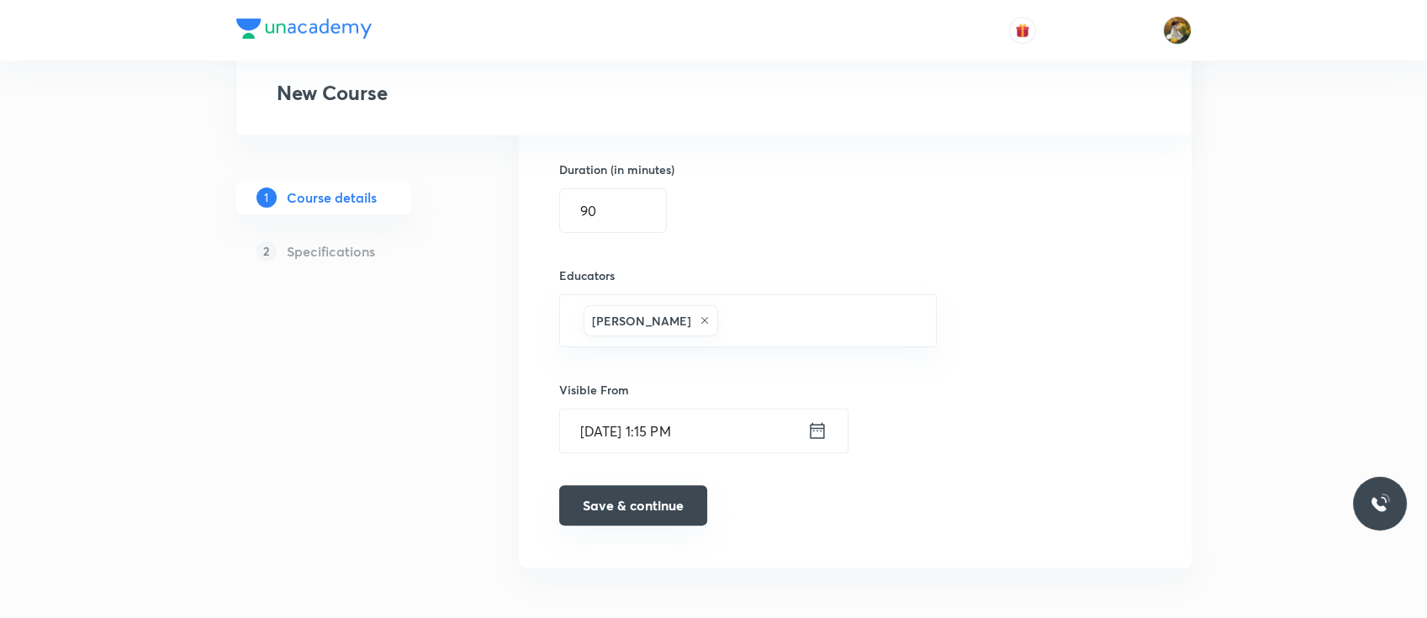
click at [651, 512] on button "Save & continue" at bounding box center [633, 505] width 148 height 40
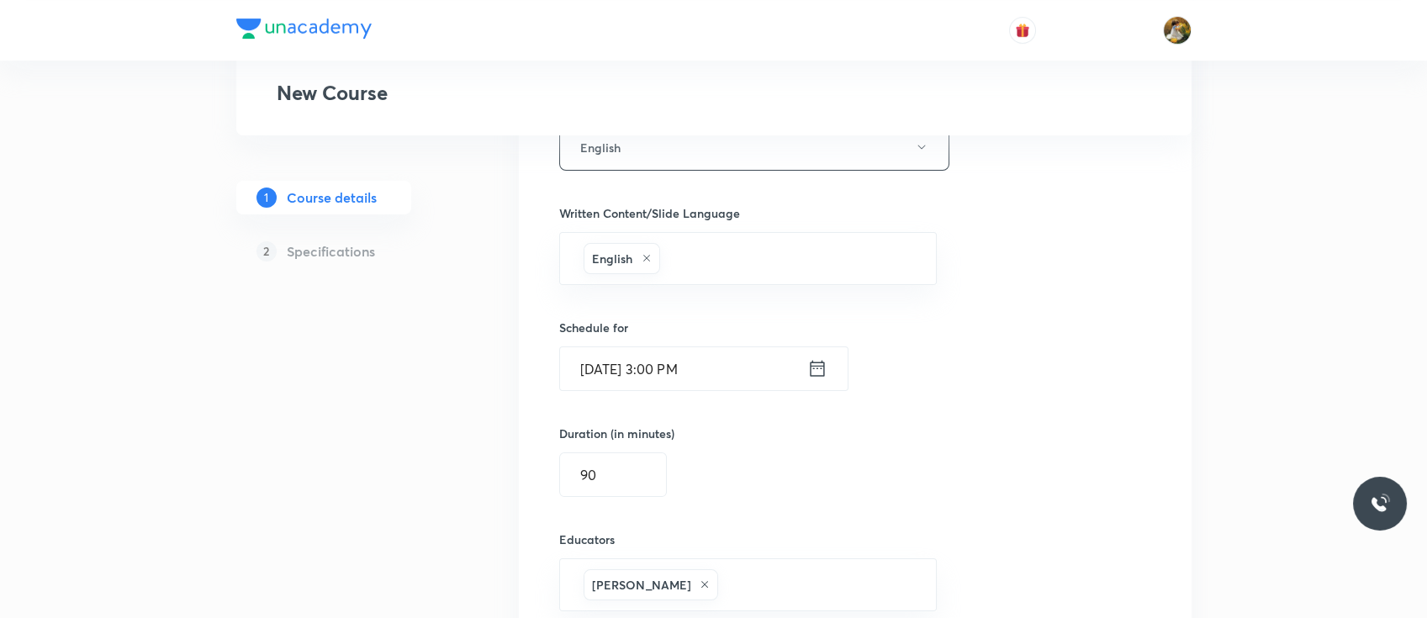
type input "Minor 9 test discussion"
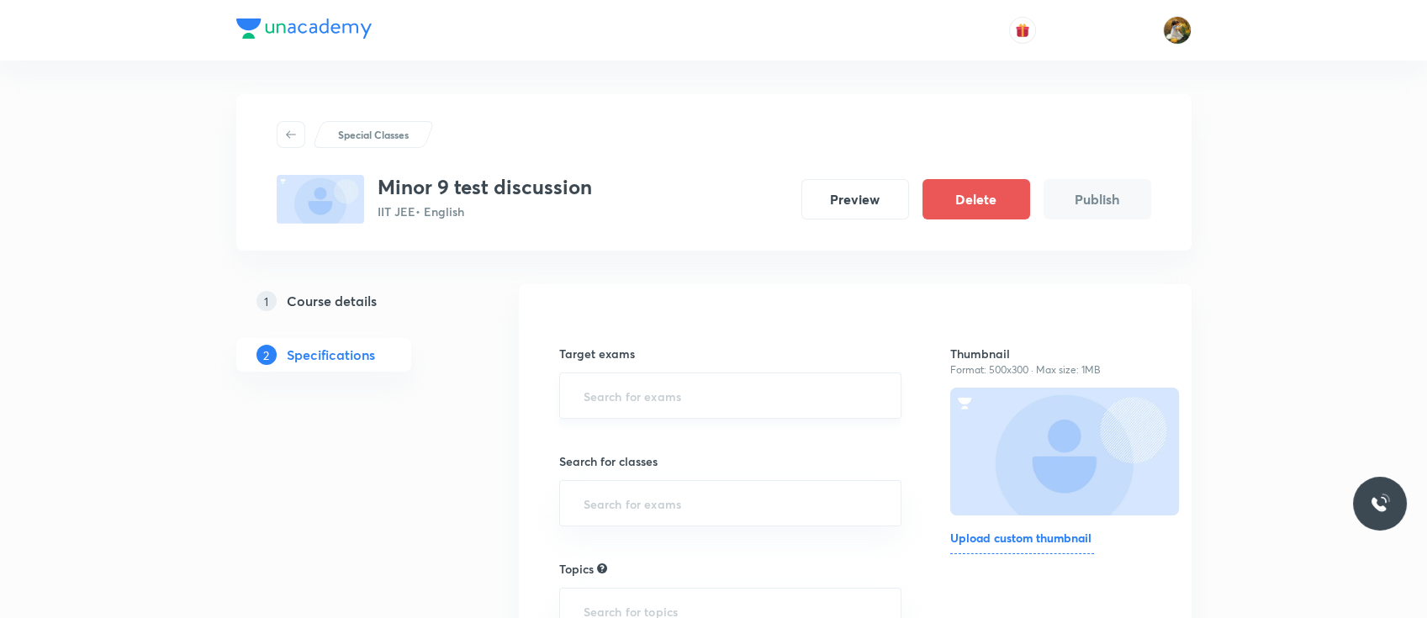
click at [665, 388] on input "text" at bounding box center [730, 395] width 301 height 31
click at [659, 438] on li "IIT JEE 2026" at bounding box center [729, 444] width 341 height 30
click at [658, 507] on input "text" at bounding box center [730, 509] width 301 height 31
click at [658, 376] on li "Class 12" at bounding box center [729, 371] width 341 height 30
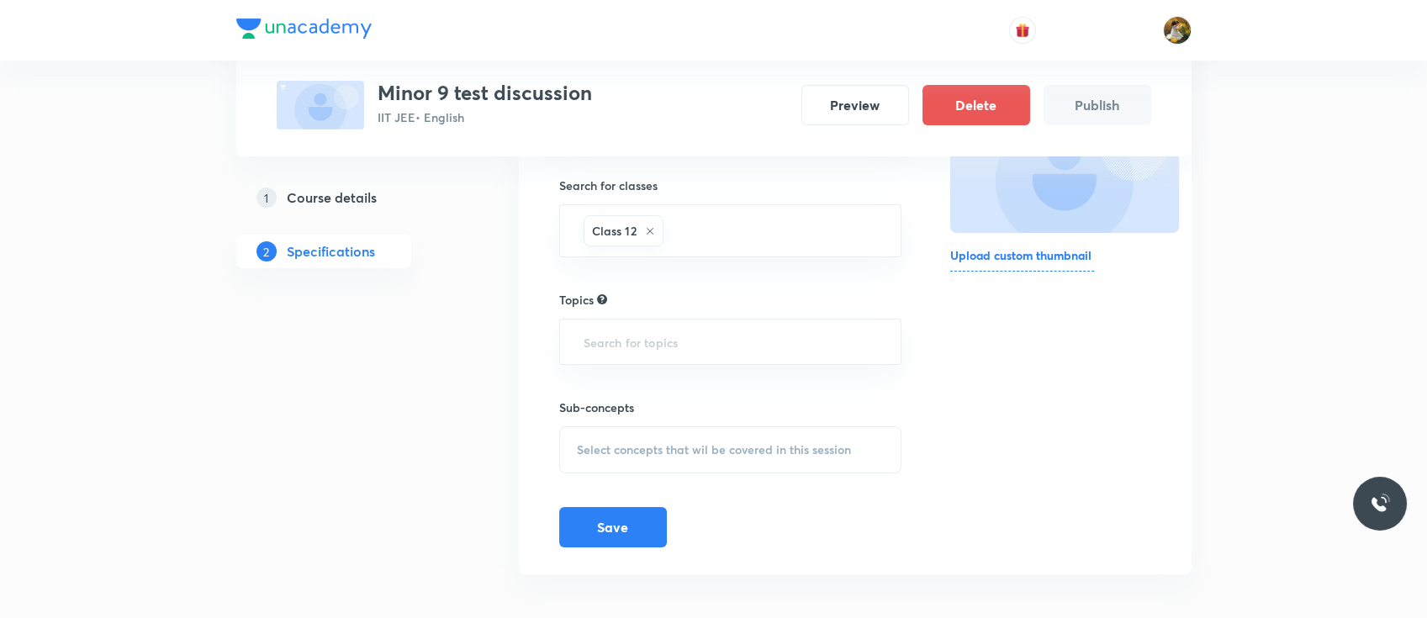
scroll to position [291, 0]
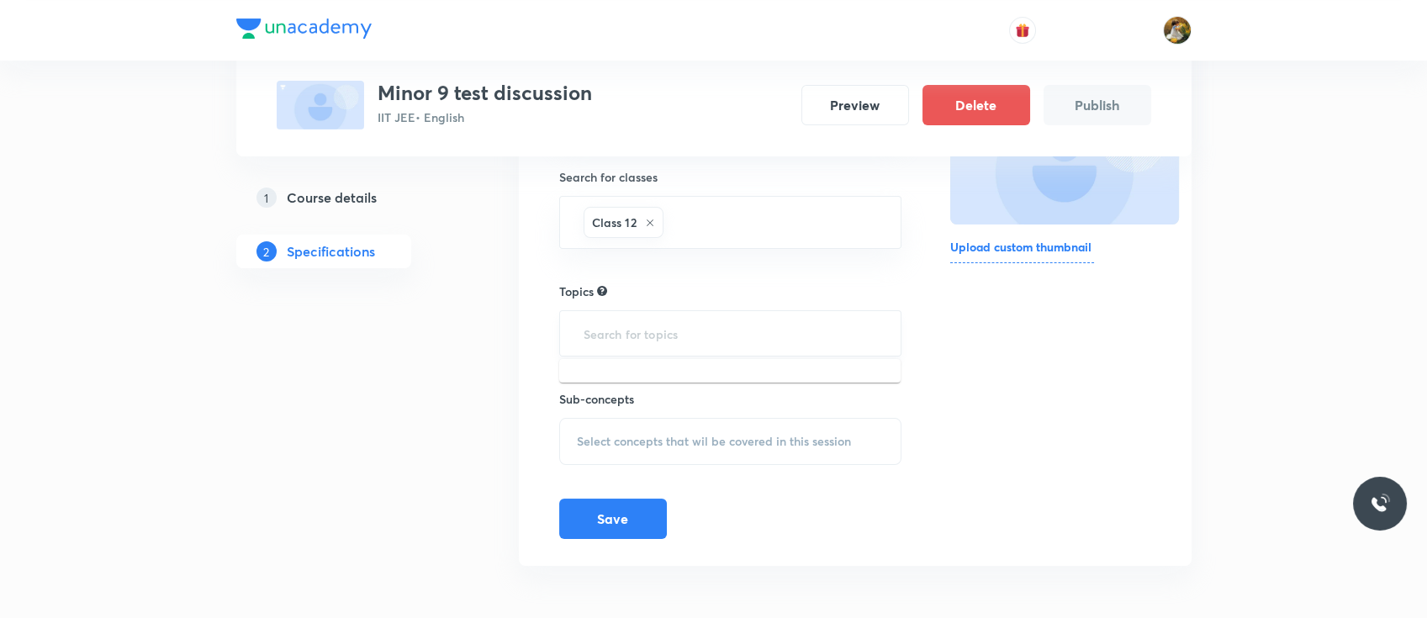
click at [663, 335] on input "text" at bounding box center [730, 333] width 301 height 31
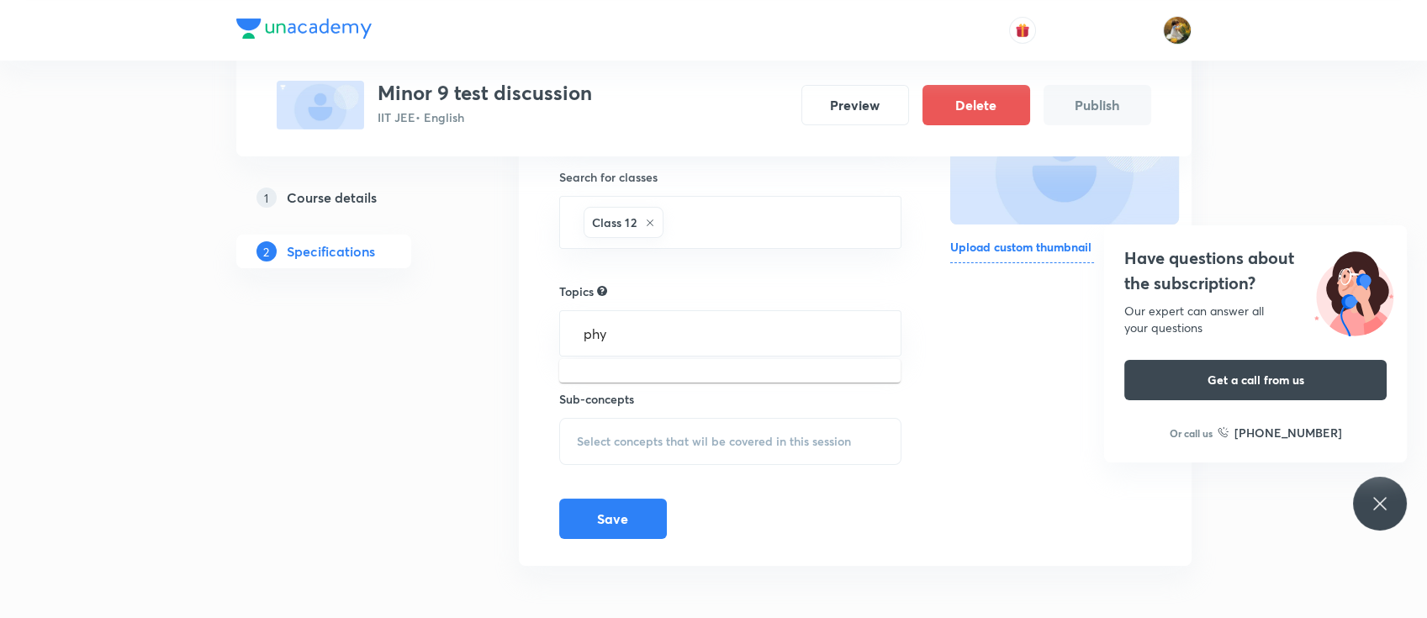
type input "phy"
click at [1392, 498] on div "Have questions about the subscription? Our expert can answer all your questions…" at bounding box center [1380, 504] width 54 height 54
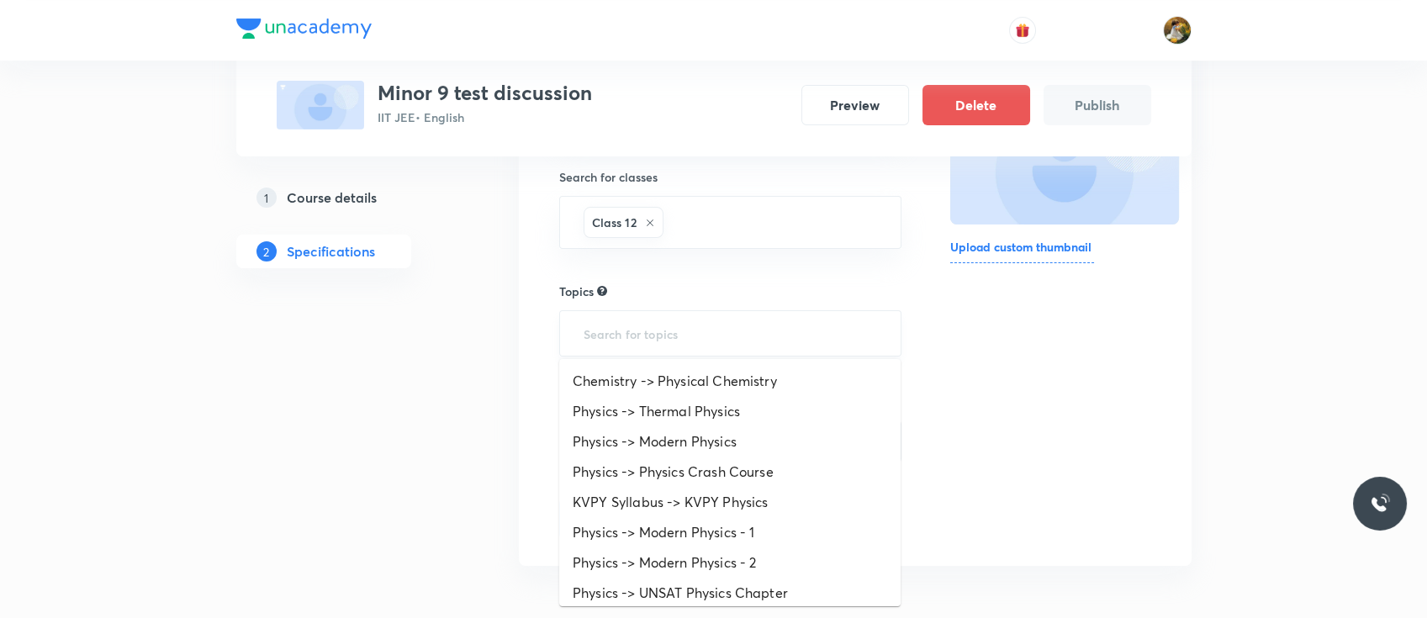
click at [730, 333] on input "text" at bounding box center [730, 333] width 301 height 31
type input "phy"
click at [713, 404] on li "Physics -> Thermal Physics" at bounding box center [729, 411] width 341 height 30
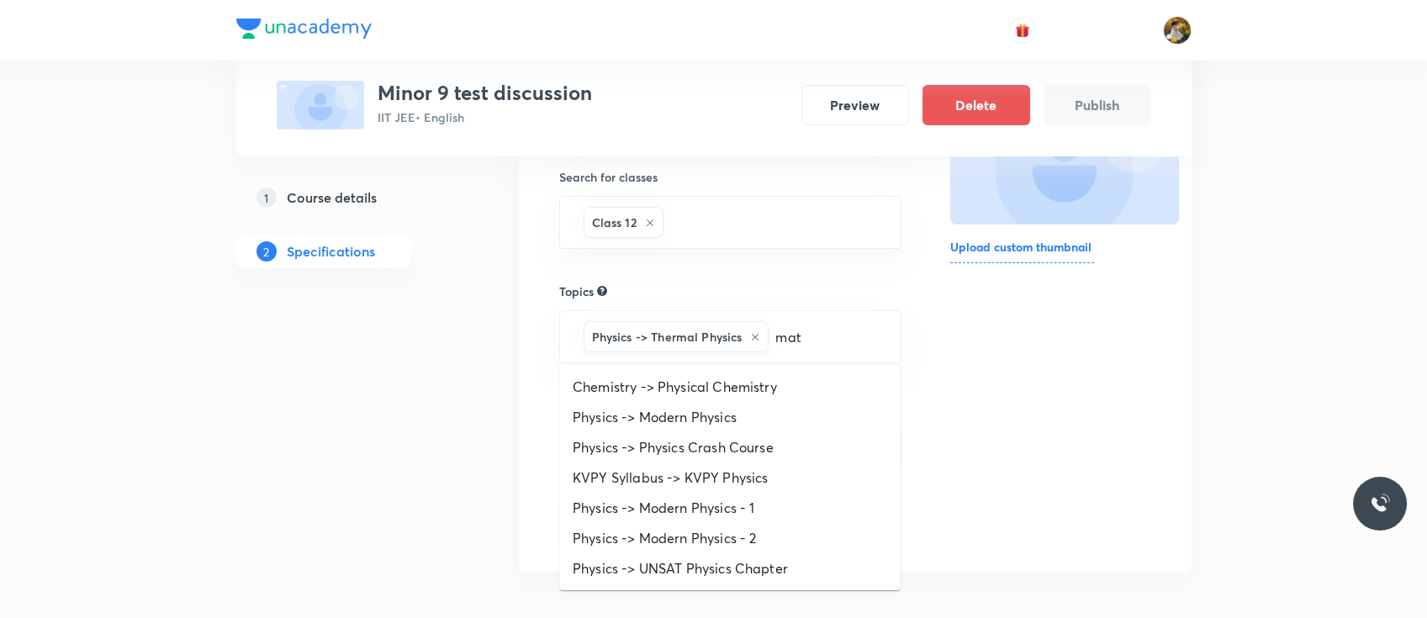
type input "math"
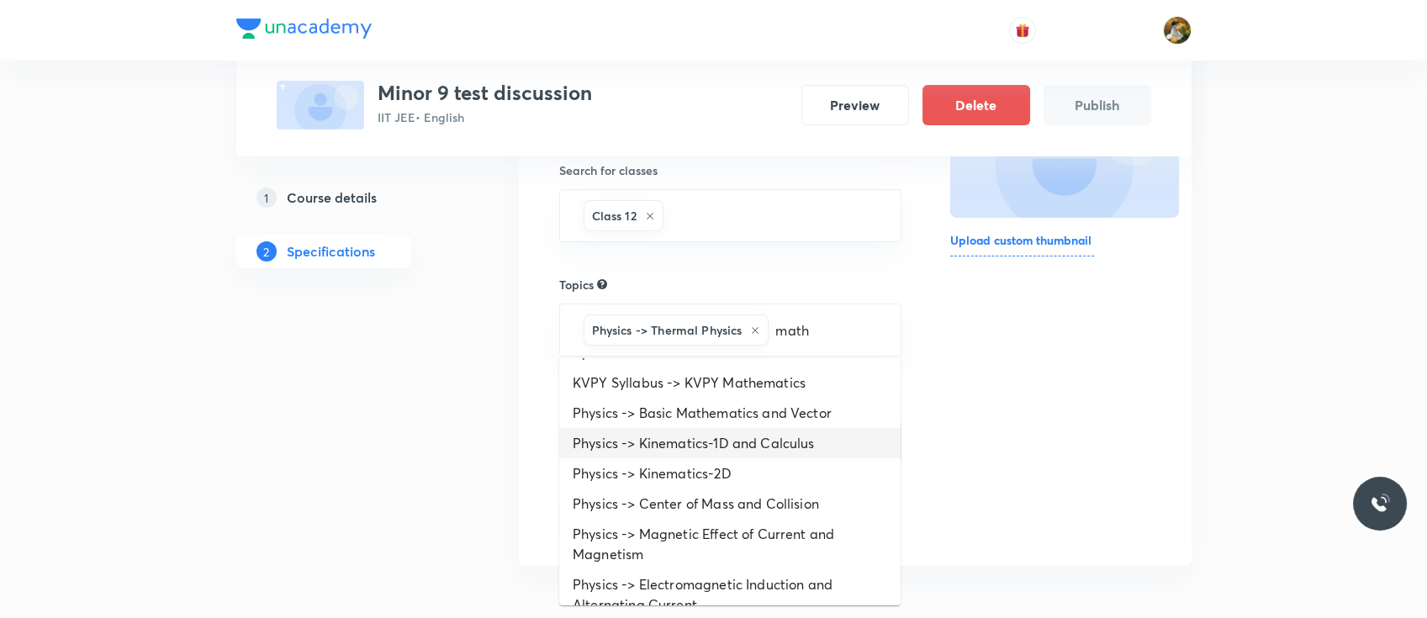
scroll to position [0, 0]
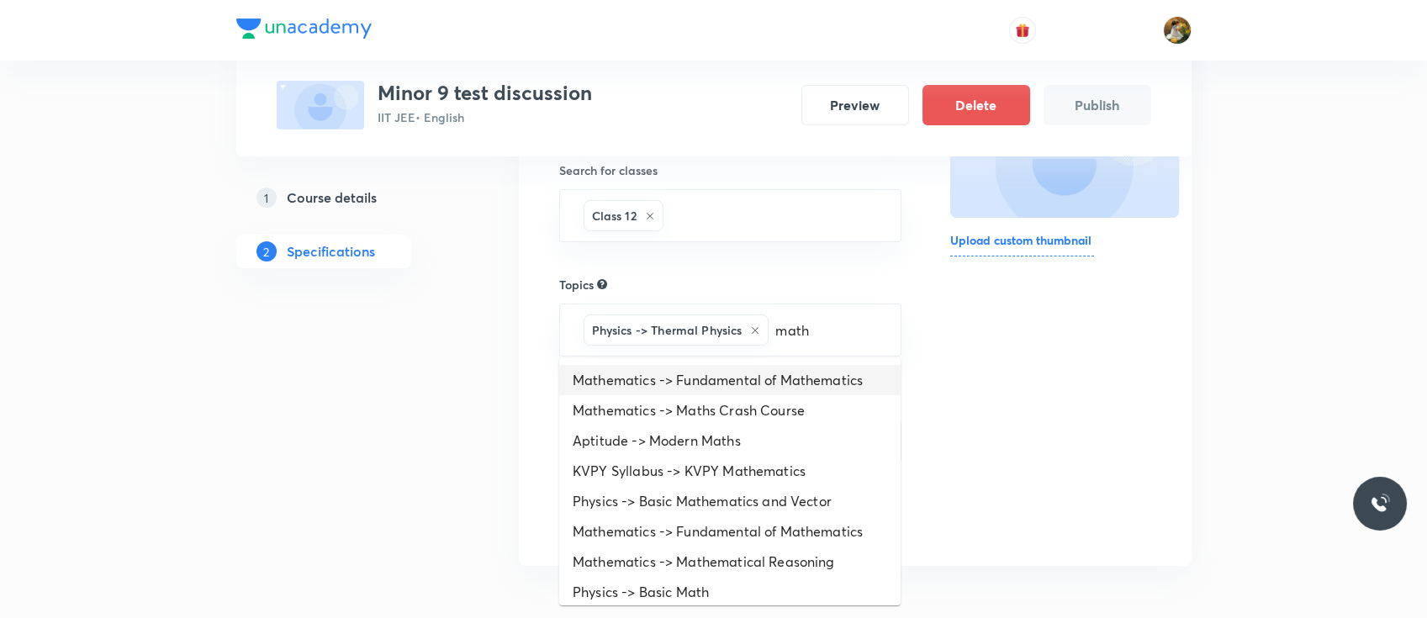
click at [697, 385] on li "Mathematics -> Fundamental of Mathematics" at bounding box center [729, 380] width 341 height 30
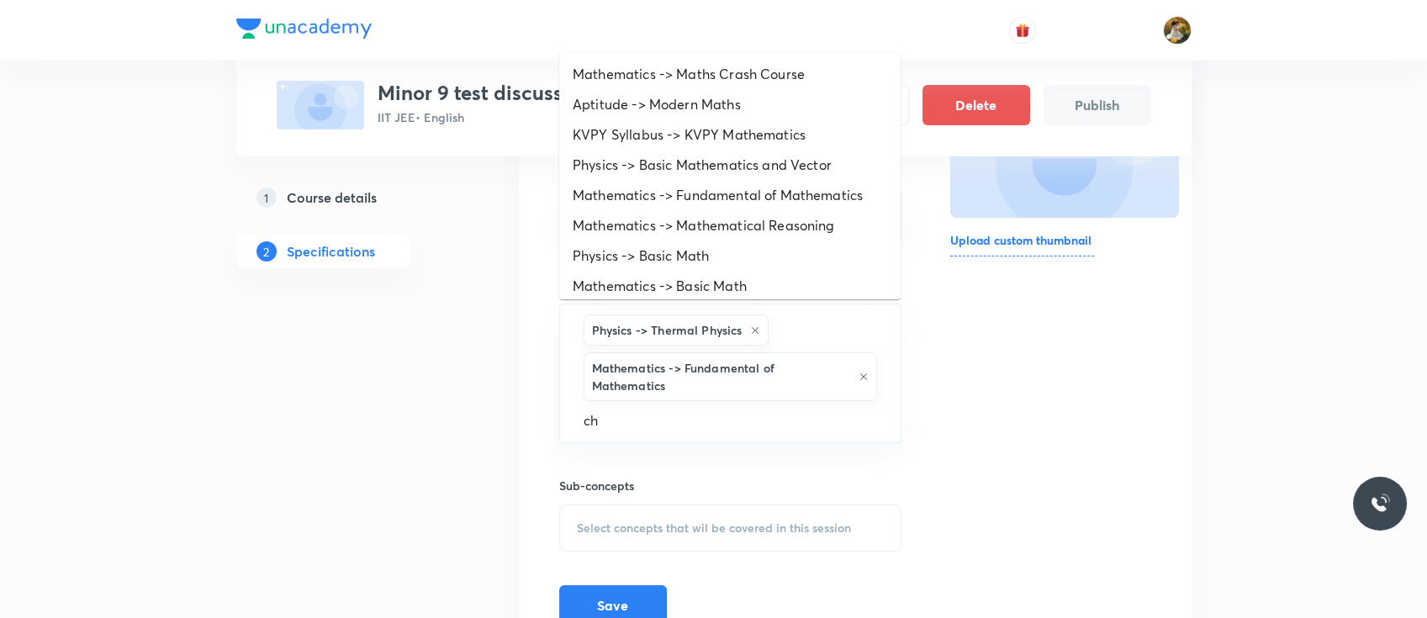
type input "che"
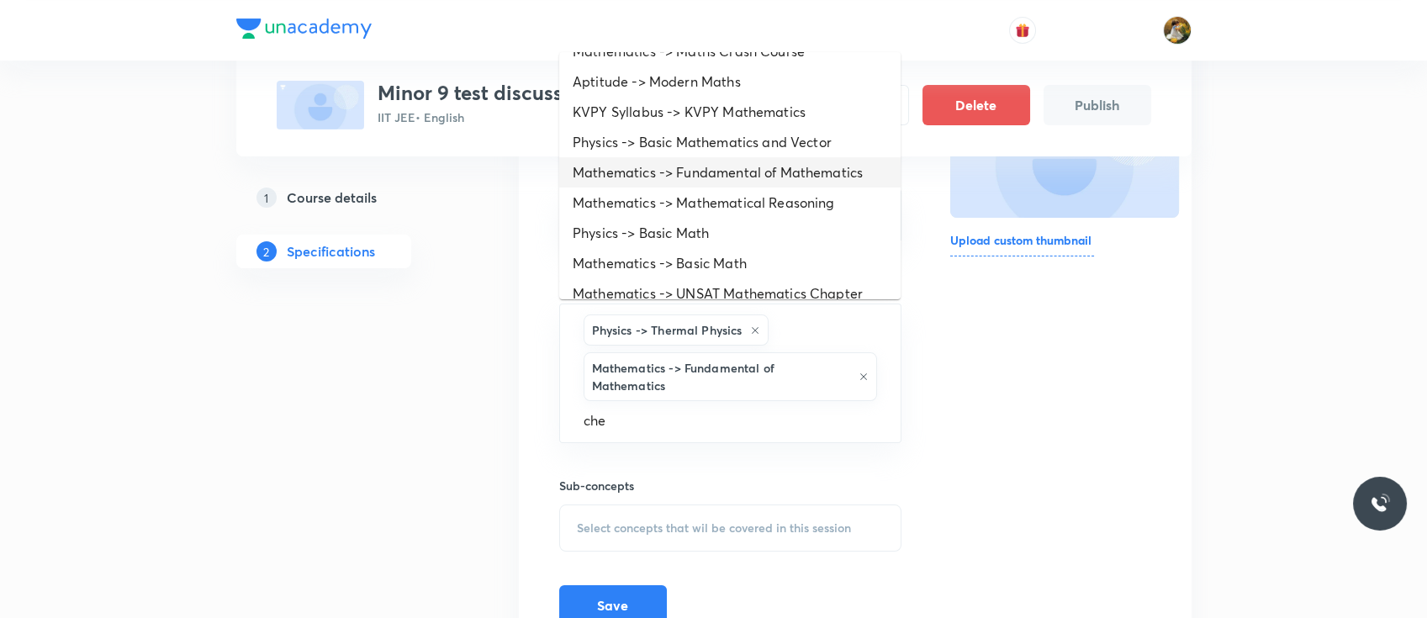
scroll to position [39, 0]
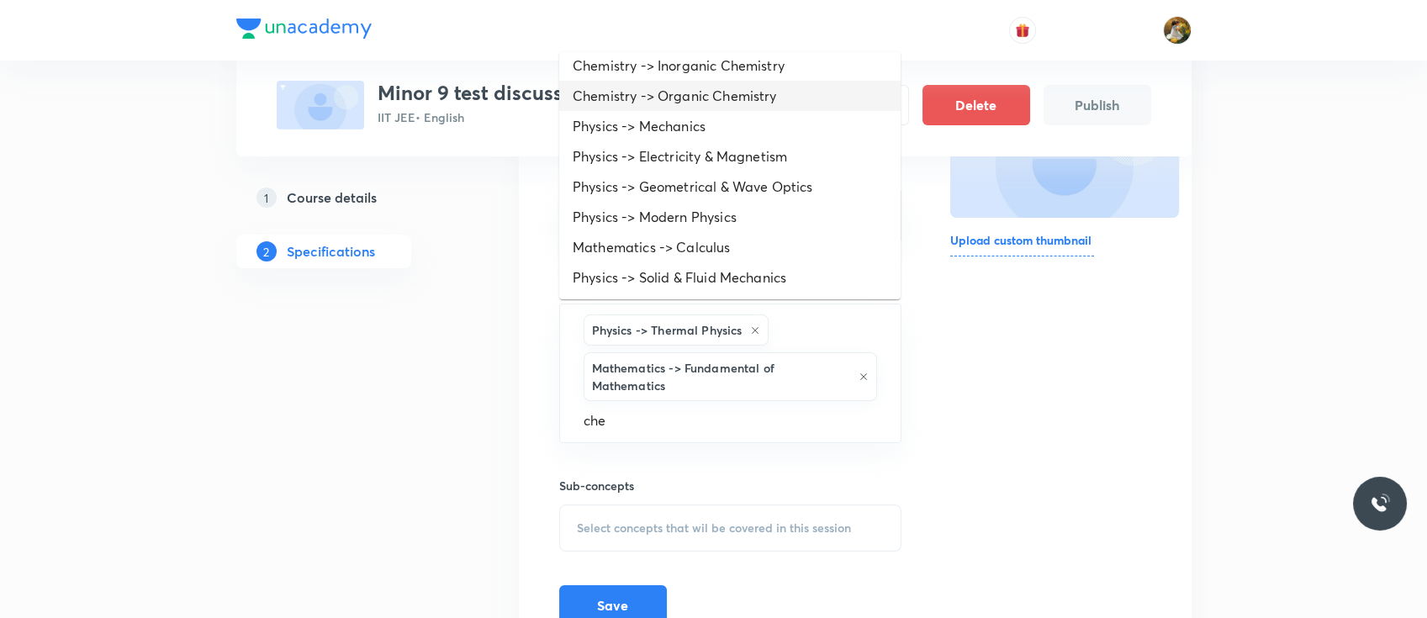
drag, startPoint x: 714, startPoint y: 156, endPoint x: 731, endPoint y: 97, distance: 62.3
click at [731, 97] on ul "Chemistry -> Physical Chemistry Chemistry -> Inorganic Chemistry Chemistry -> O…" at bounding box center [729, 175] width 341 height 247
click at [731, 97] on li "Chemistry -> Organic Chemistry" at bounding box center [729, 96] width 341 height 30
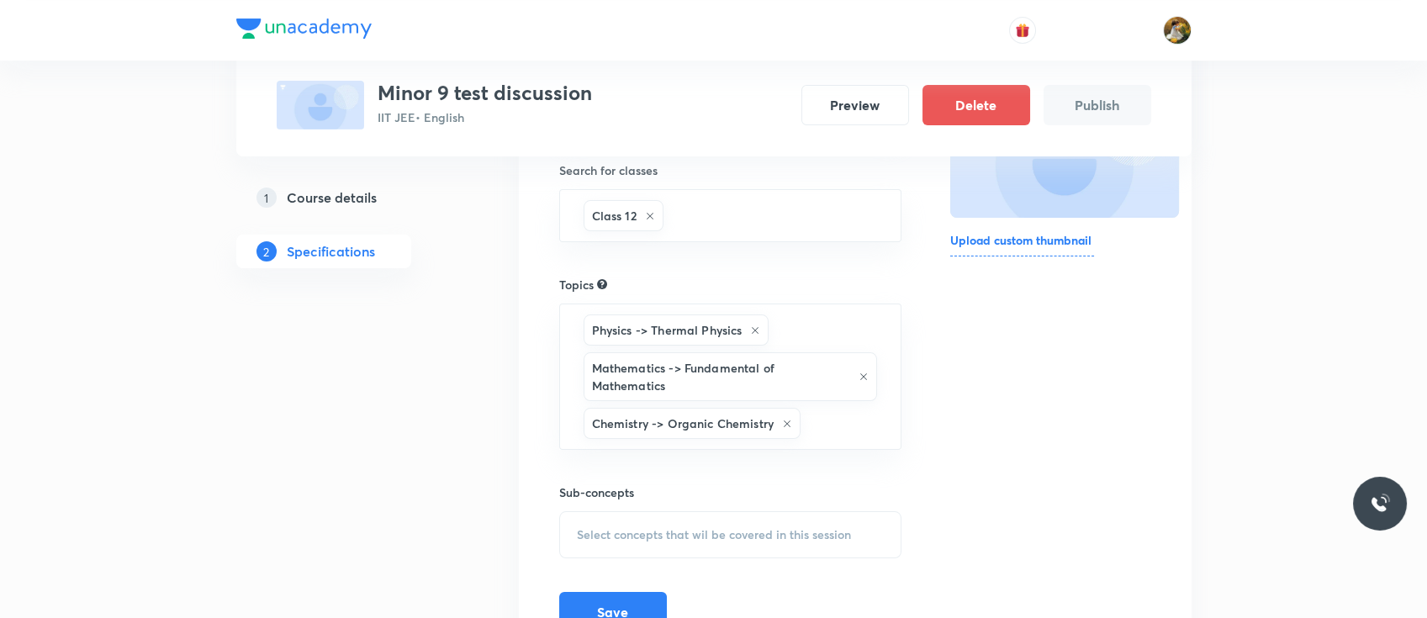
click at [631, 528] on span "Select concepts that wil be covered in this session" at bounding box center [714, 534] width 274 height 13
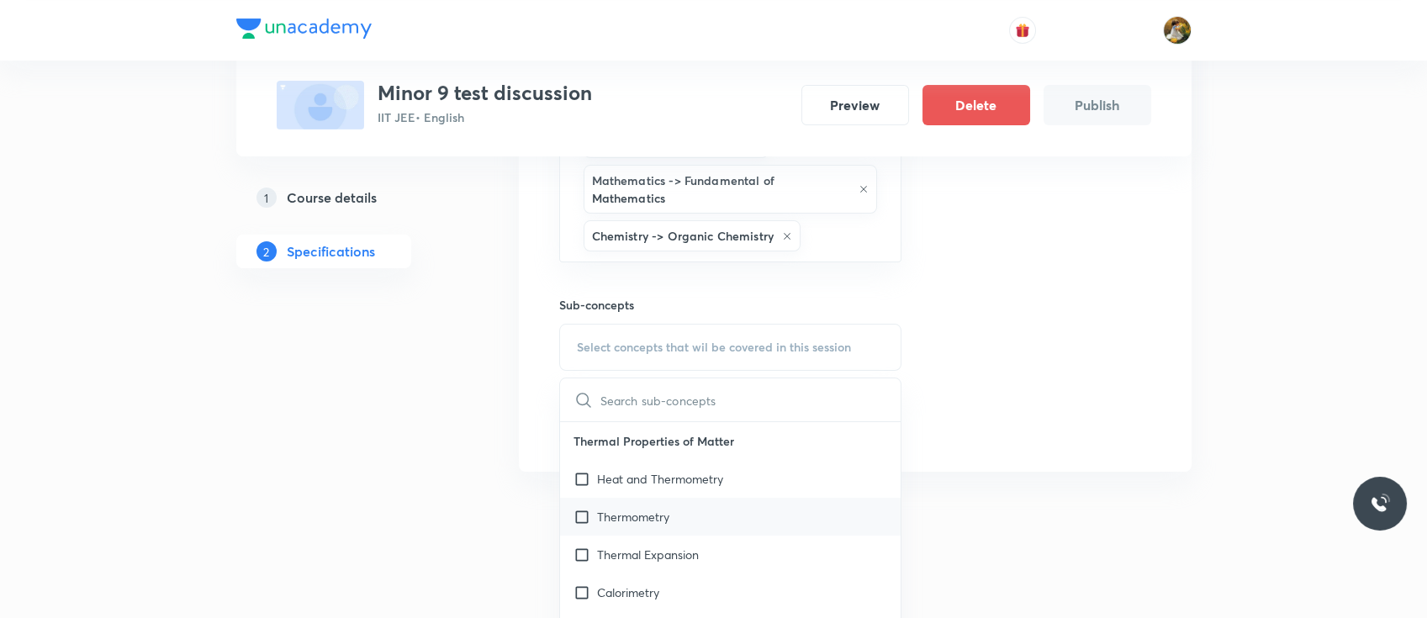
scroll to position [499, 0]
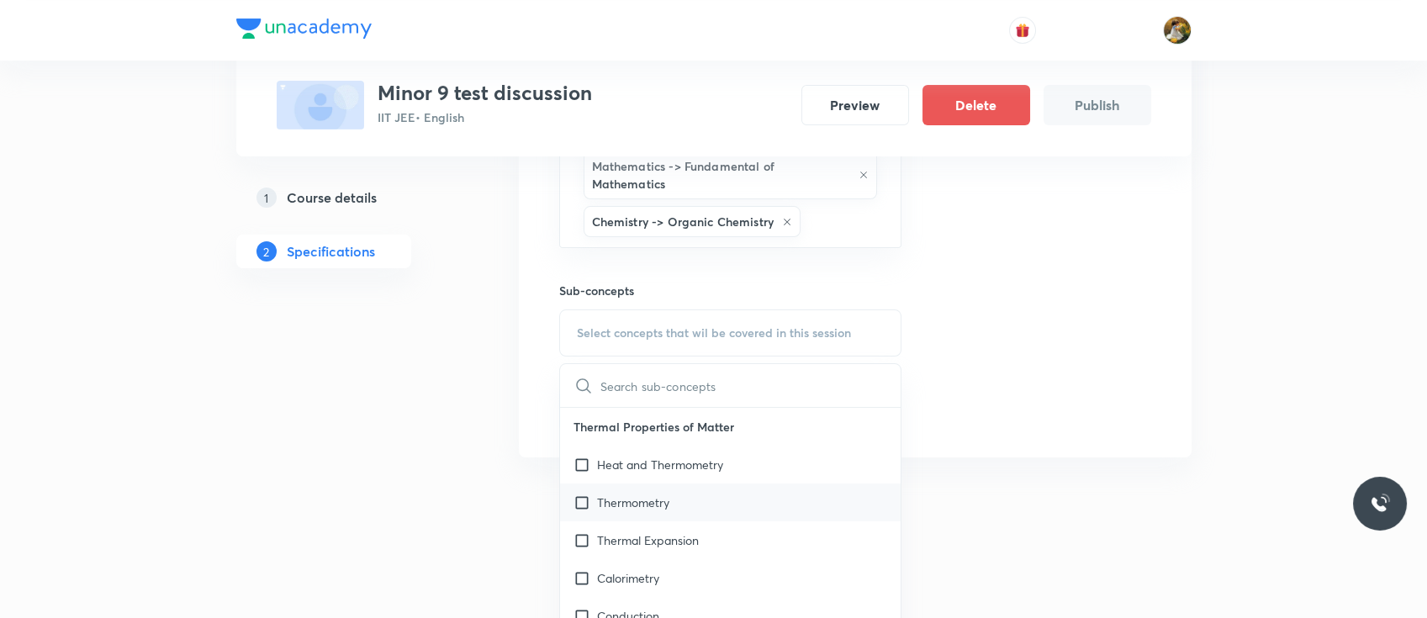
click at [726, 483] on div "Thermometry" at bounding box center [730, 502] width 341 height 38
checkbox input "true"
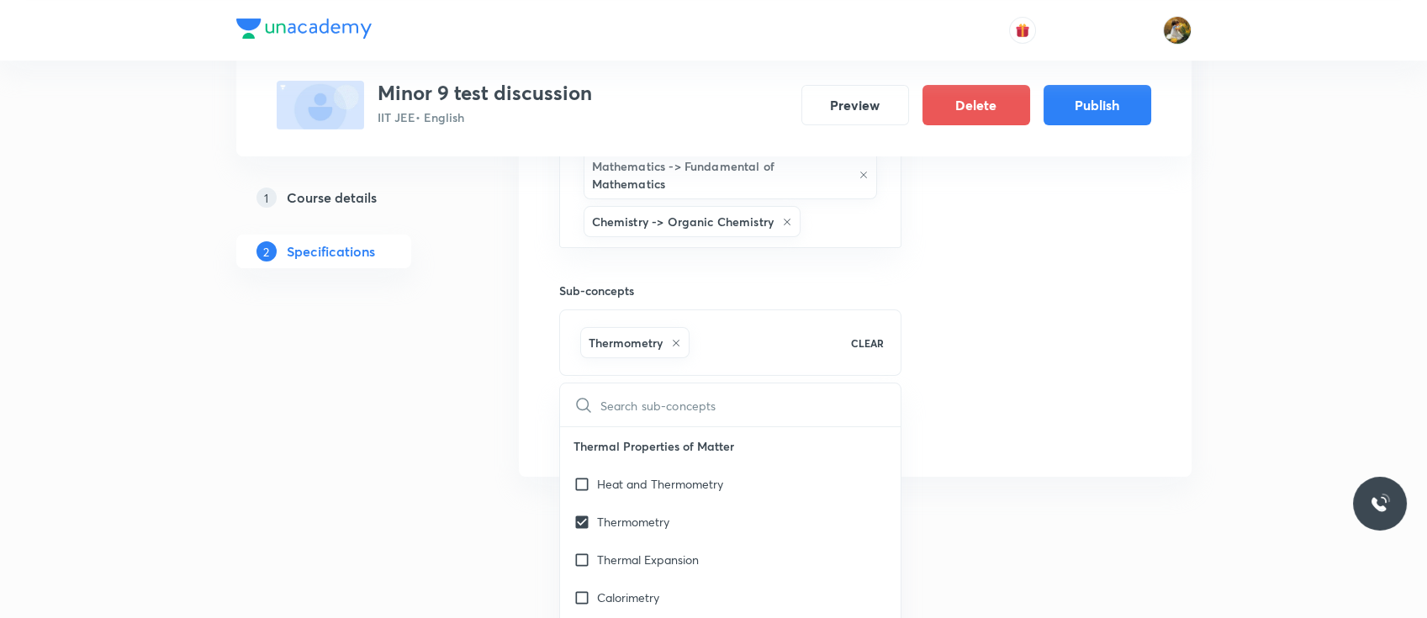
click at [1055, 221] on div "Thumbnail Format: 500x300 · Max size: 1MB Upload custom thumbnail" at bounding box center [1050, 131] width 200 height 638
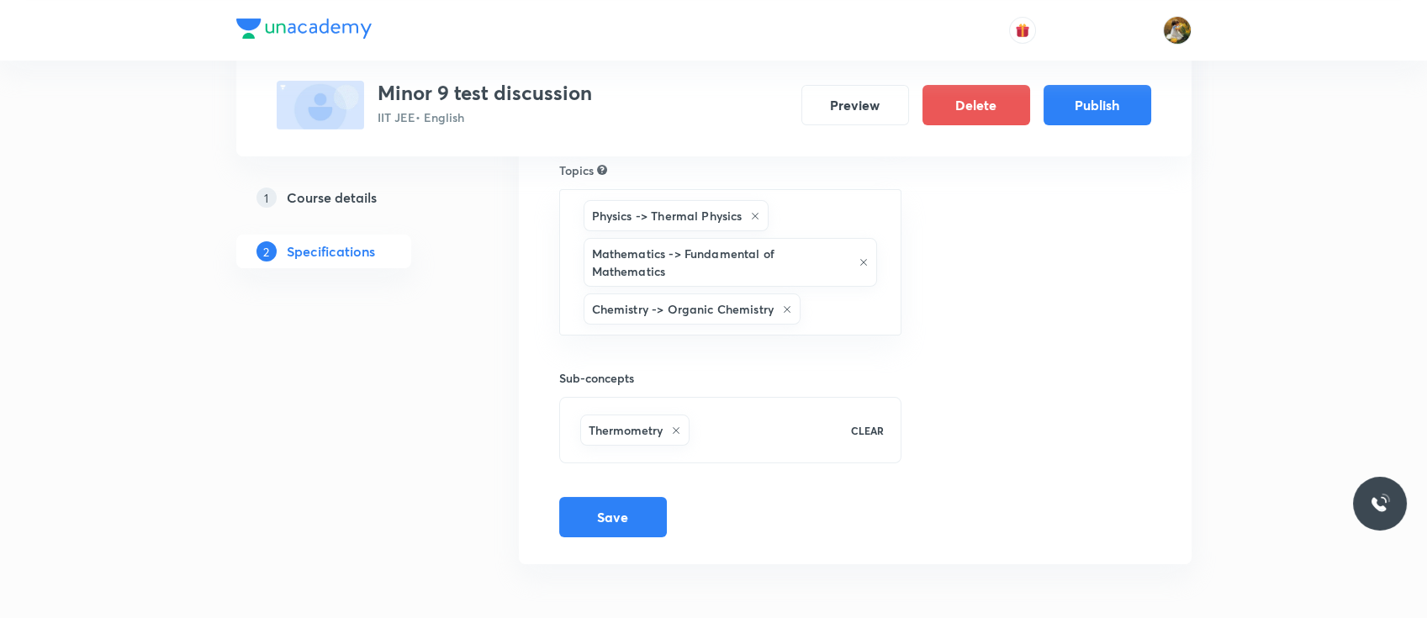
scroll to position [392, 0]
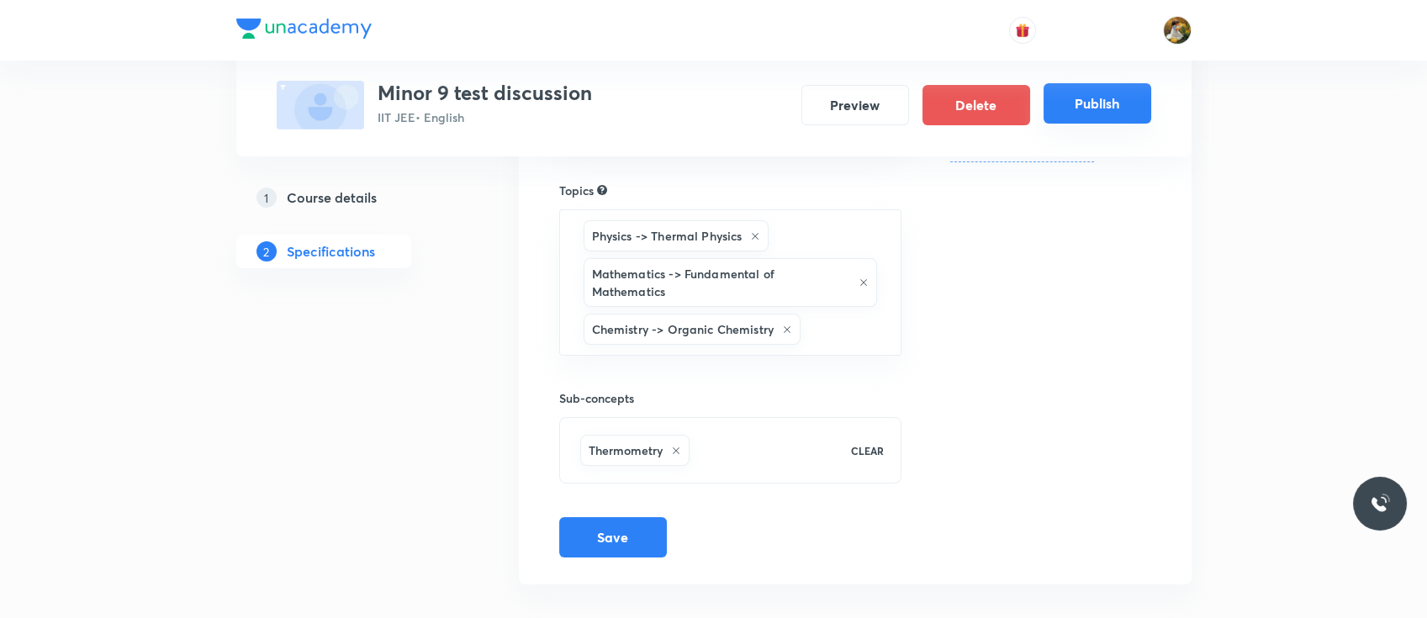
click at [1095, 112] on button "Publish" at bounding box center [1097, 103] width 108 height 40
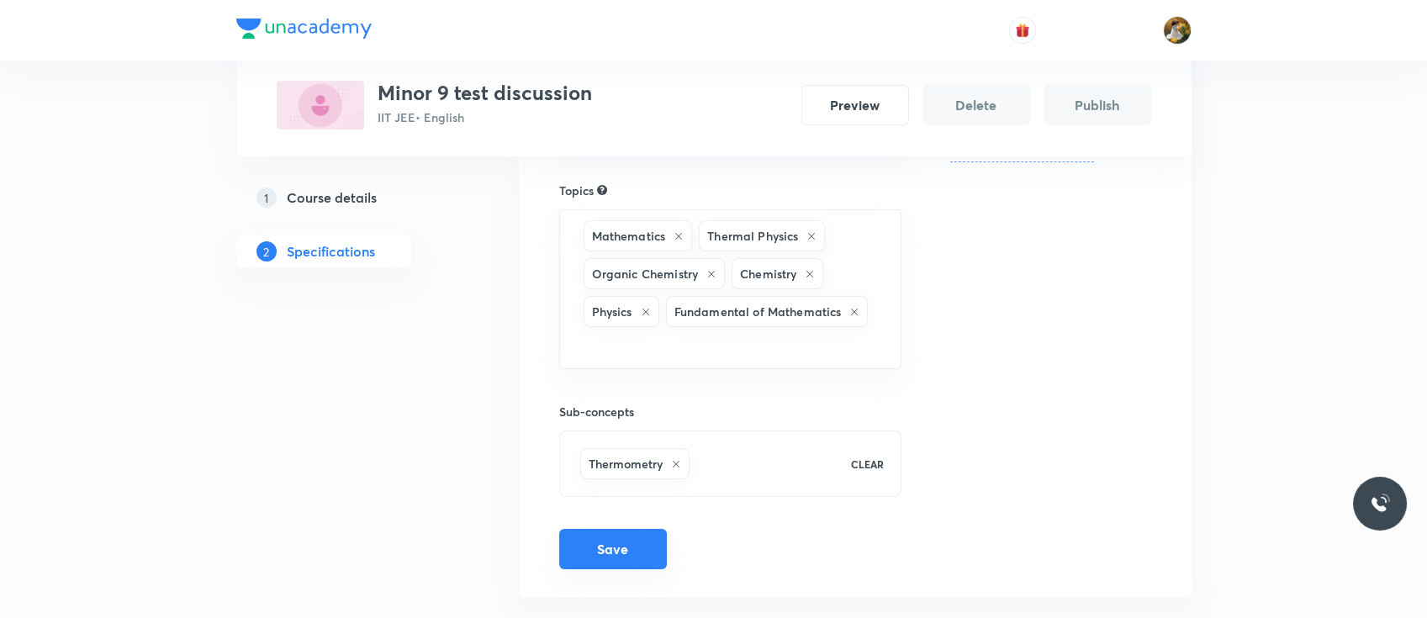
click at [625, 541] on button "Save" at bounding box center [613, 549] width 108 height 40
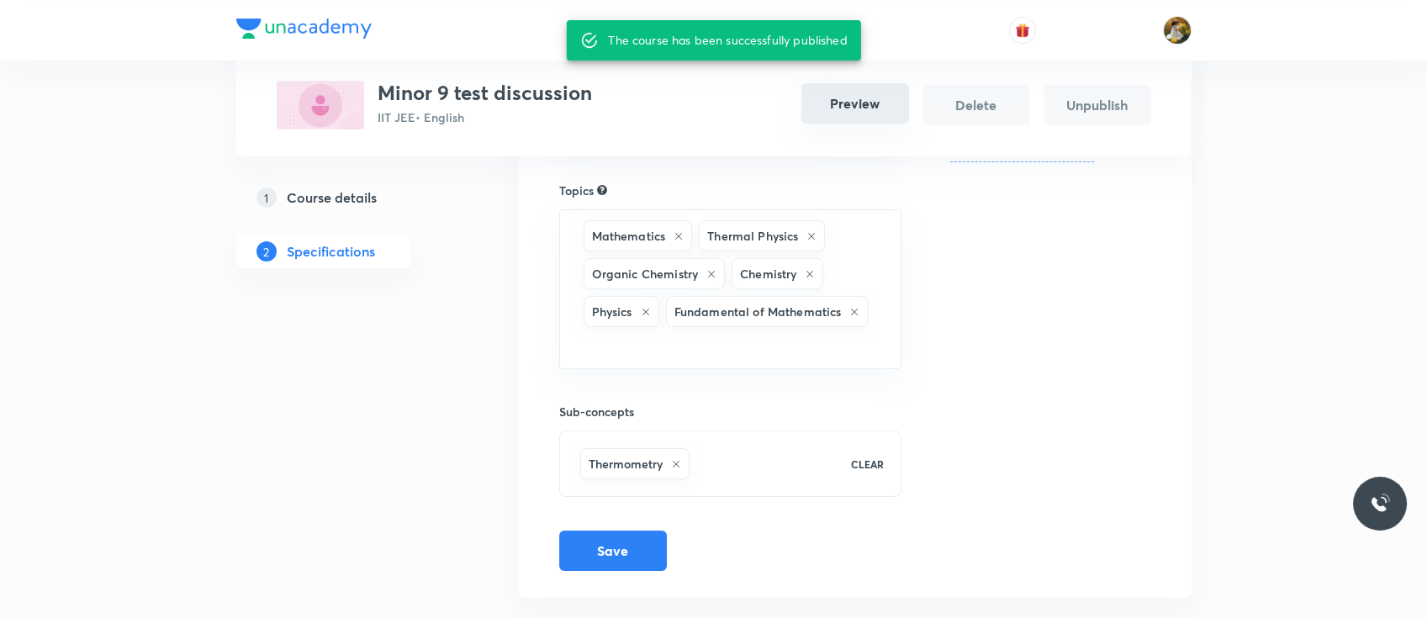
click at [831, 108] on button "Preview" at bounding box center [855, 103] width 108 height 40
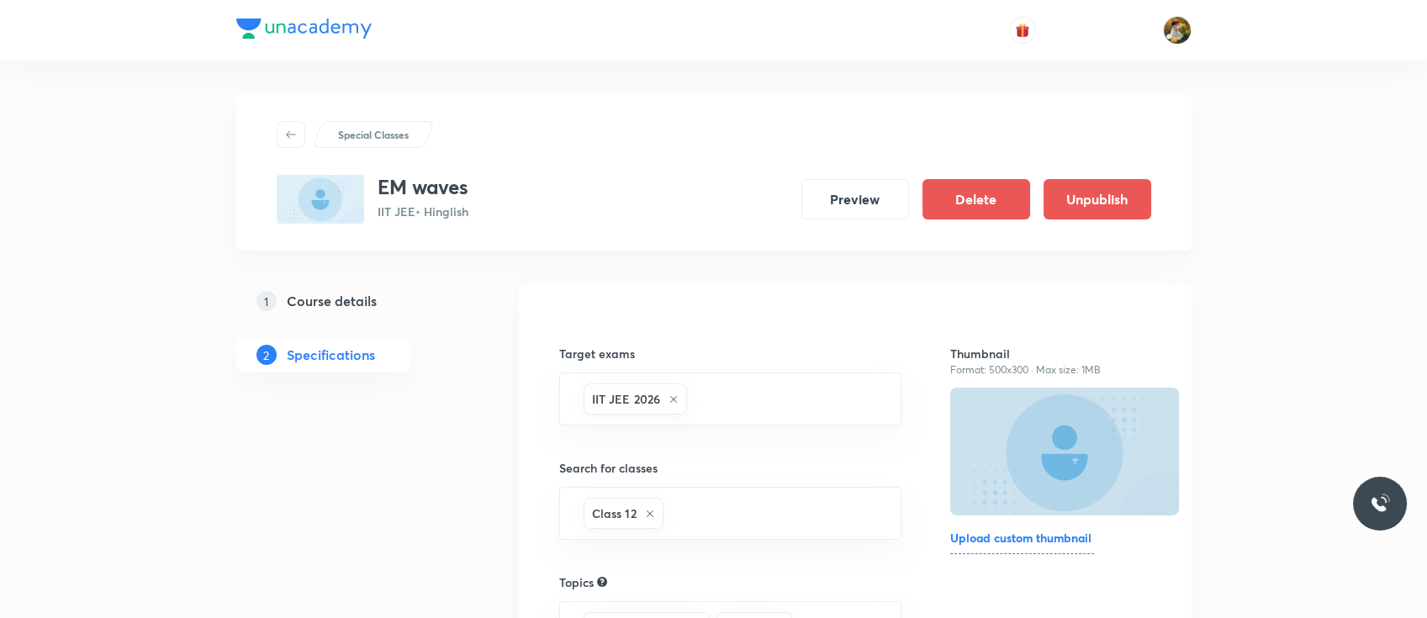
click at [321, 298] on h5 "Course details" at bounding box center [332, 301] width 90 height 20
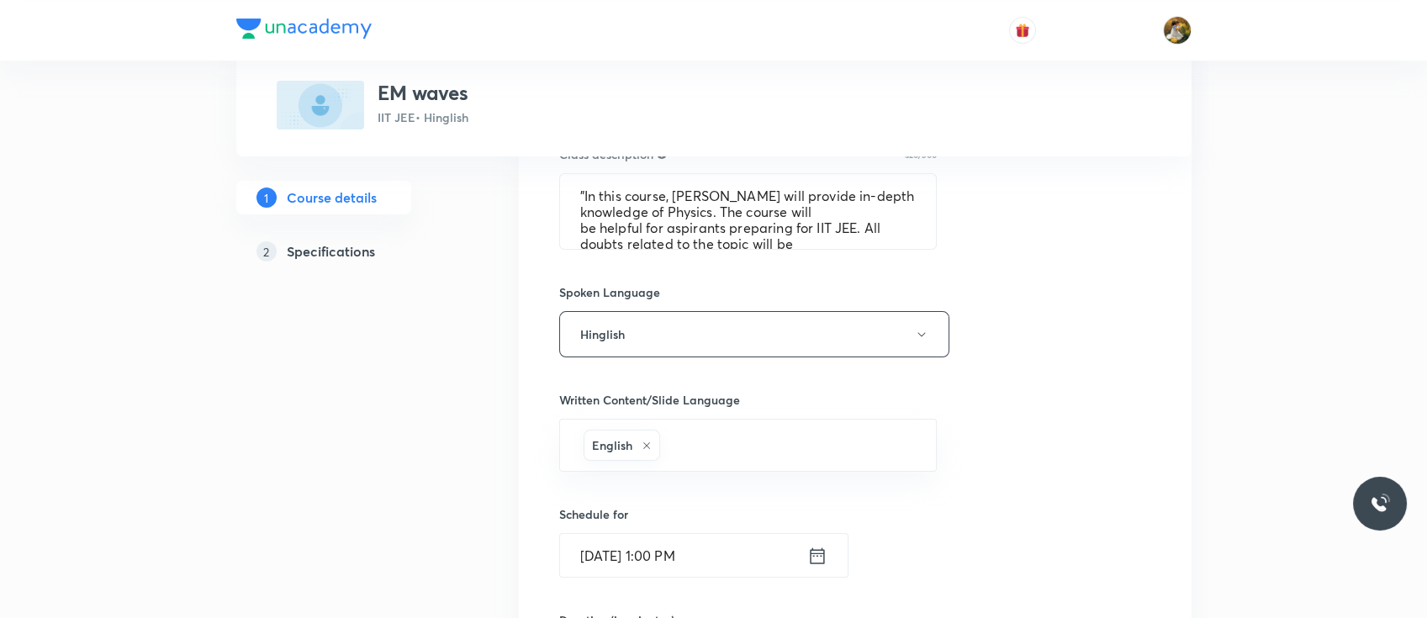
scroll to position [754, 0]
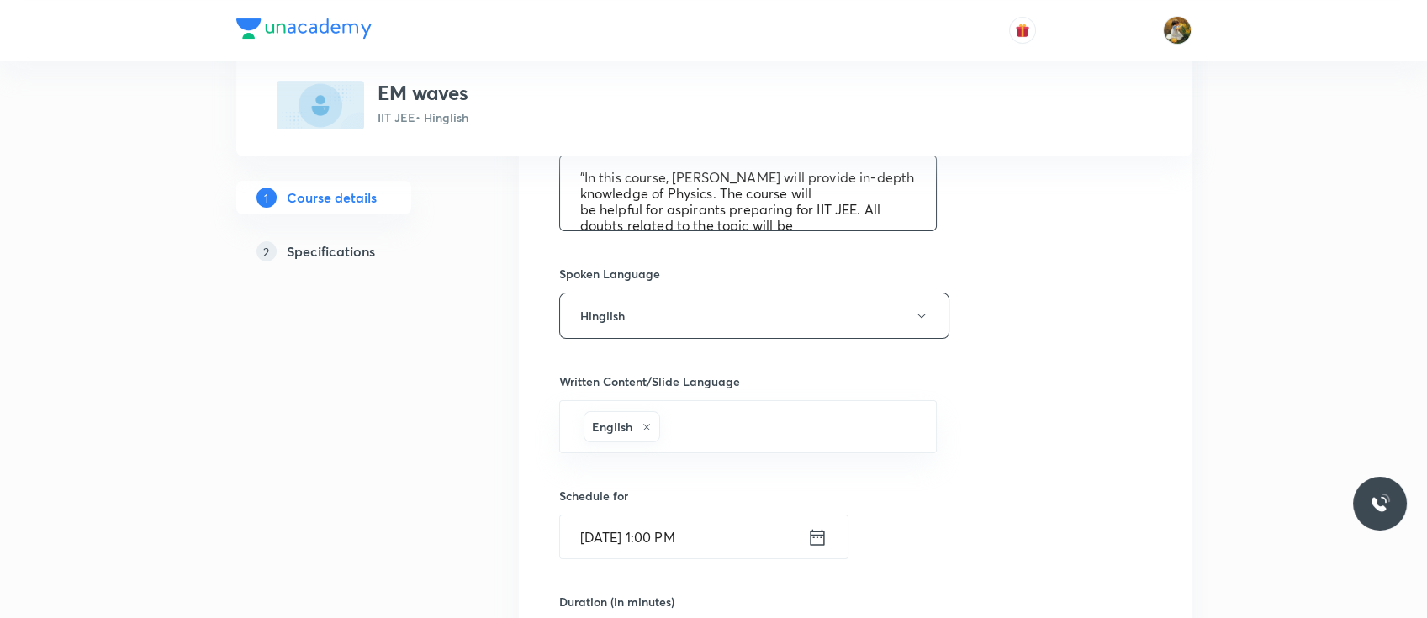
click at [578, 174] on textarea ""In this course, [PERSON_NAME] will provide in-depth knowledge of Physics. The …" at bounding box center [748, 193] width 377 height 75
